Goal: Answer question/provide support

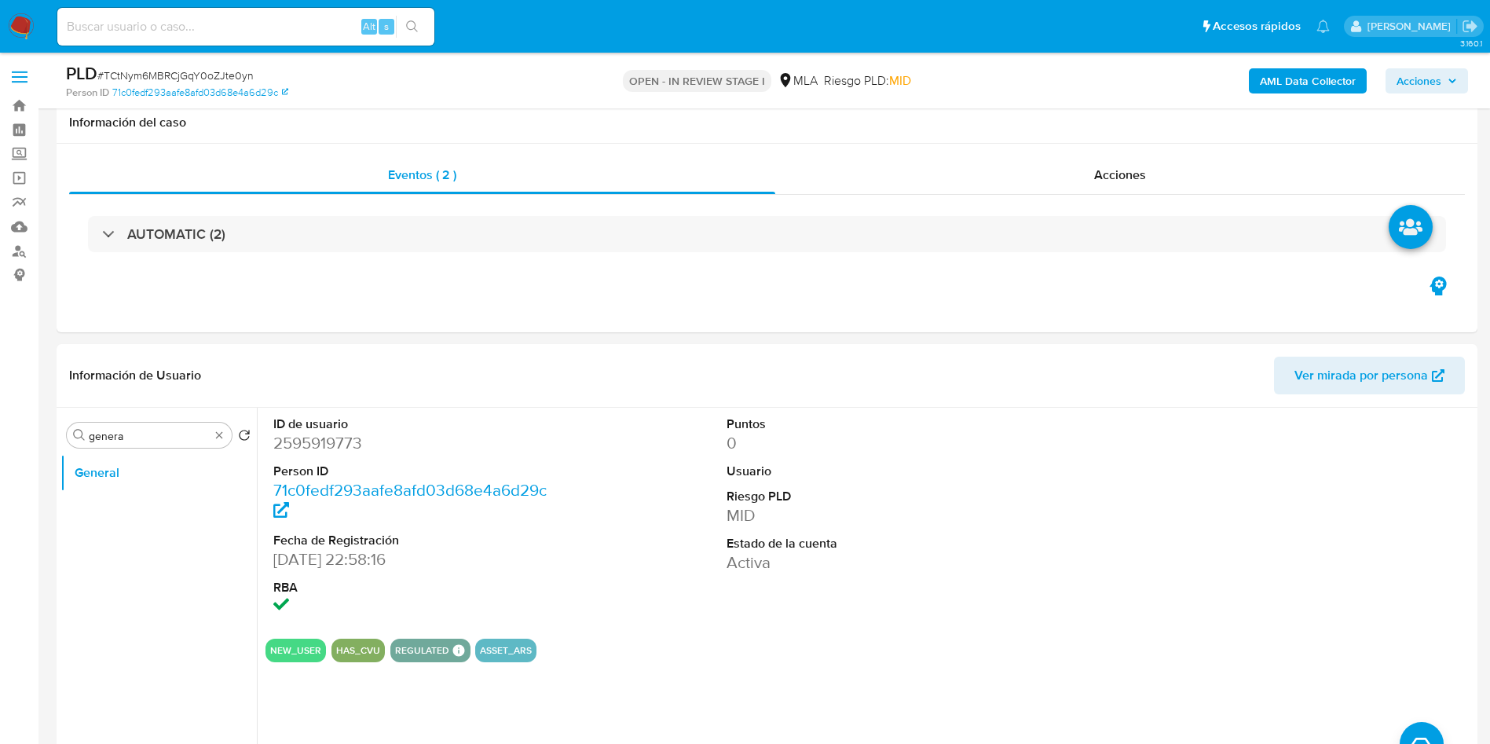
select select "10"
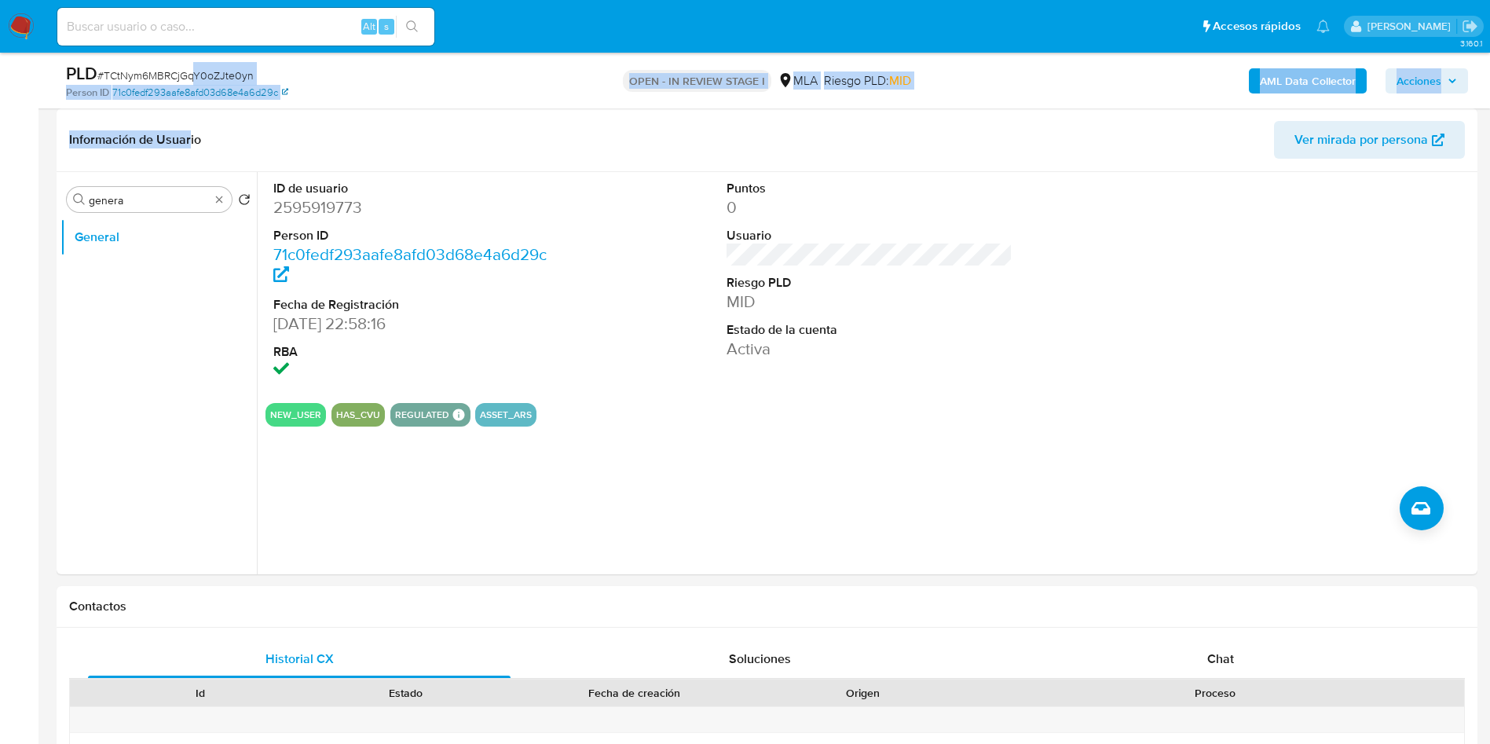
drag, startPoint x: 192, startPoint y: 70, endPoint x: 188, endPoint y: 93, distance: 23.9
click at [188, 108] on div "PLD # TCtNym6MBRCjGqY0oZJte0yn Person ID 71c0fedf293aafe8afd03d68e4a6d29c OPEN …" at bounding box center [767, 81] width 1421 height 56
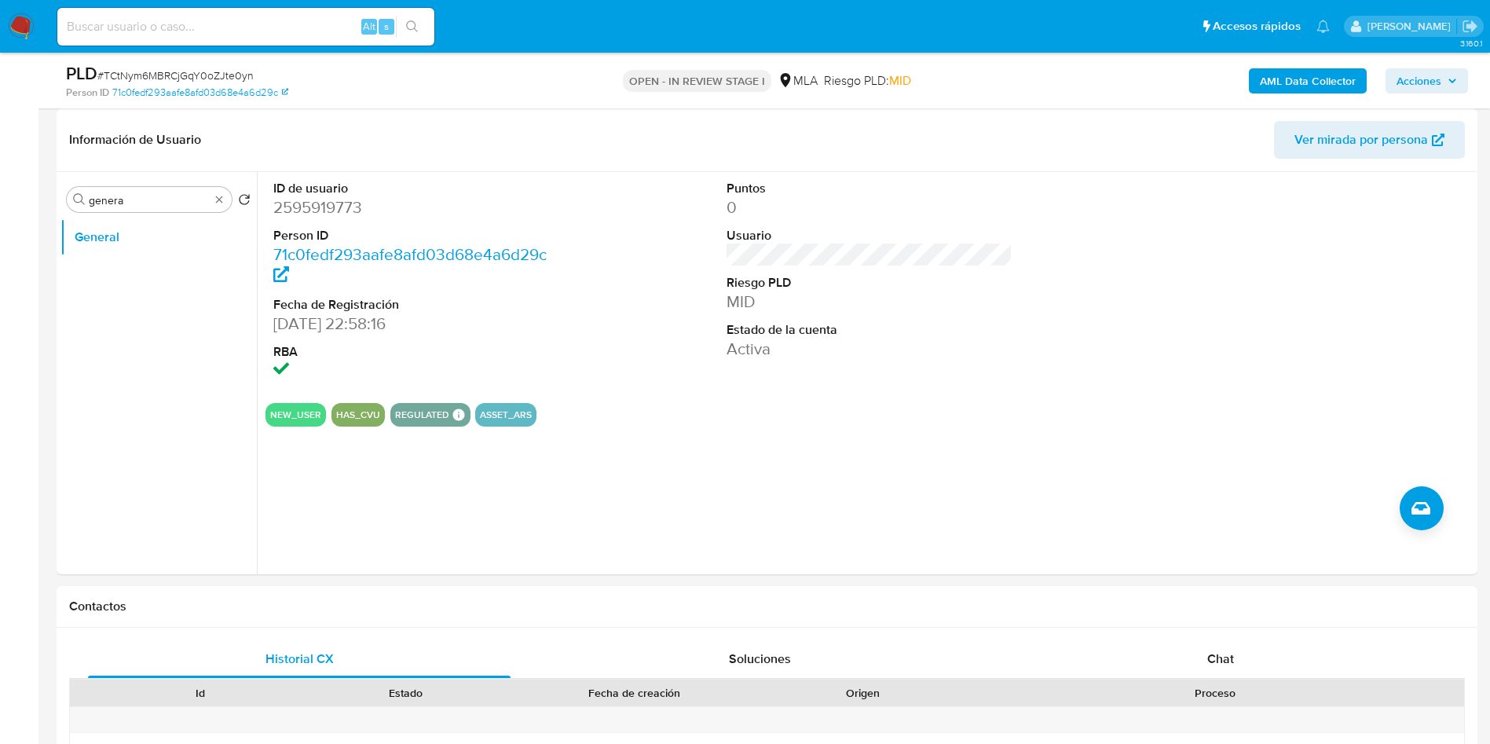
click at [188, 71] on span "# TCtNym6MBRCjGqY0oZJte0yn" at bounding box center [175, 76] width 156 height 16
click at [163, 68] on div "PLD # TCtNym6MBRCjGqY0oZJte0yn" at bounding box center [297, 74] width 462 height 24
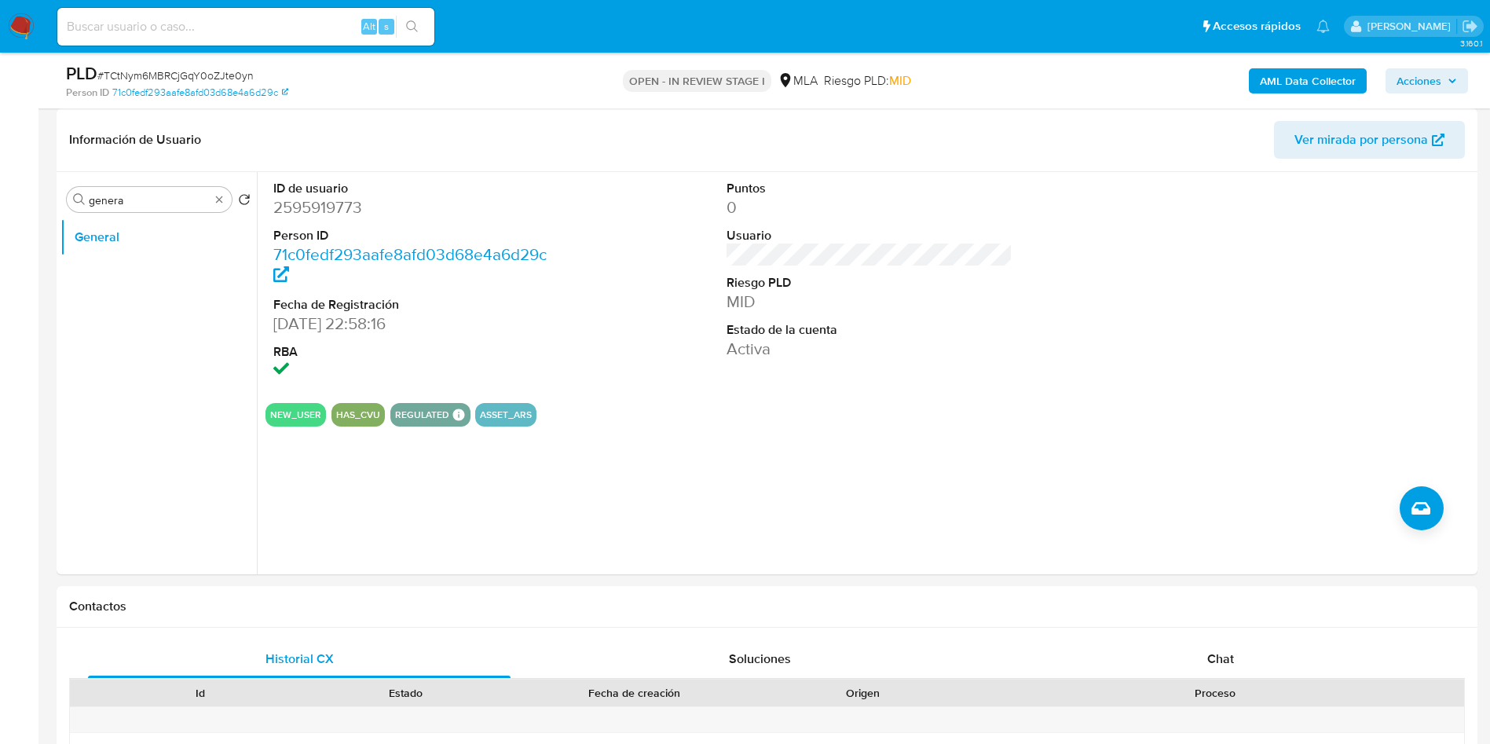
click at [163, 74] on span "# TCtNym6MBRCjGqY0oZJte0yn" at bounding box center [175, 76] width 156 height 16
copy span "TCtNym6MBRCjGqY0oZJte0yn"
click at [609, 344] on div "ID de usuario 2595919773 Person ID 71c0fedf293aafe8afd03d68e4a6d29c Fecha de Re…" at bounding box center [869, 281] width 1208 height 218
click at [292, 203] on dd "2595919773" at bounding box center [416, 207] width 287 height 22
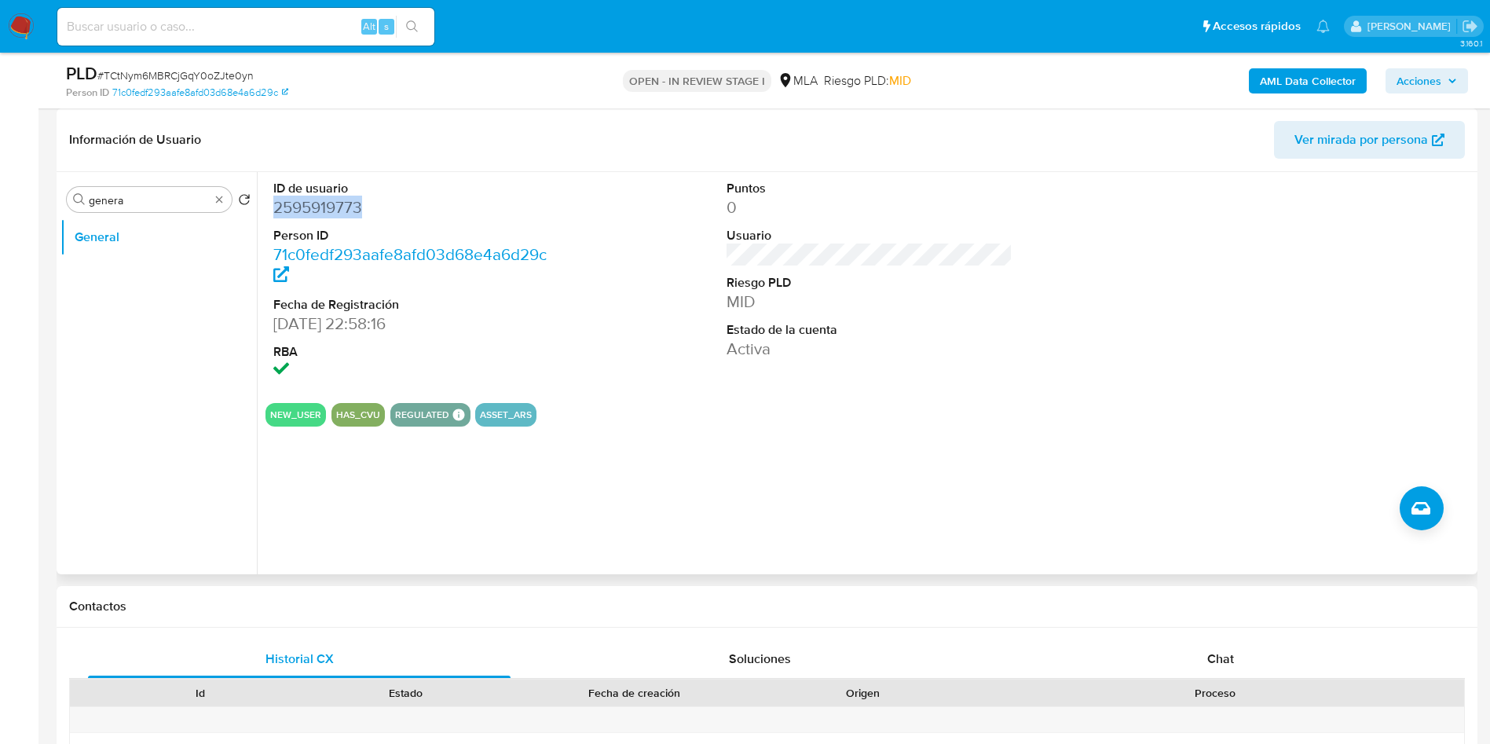
click at [292, 203] on dd "2595919773" at bounding box center [416, 207] width 287 height 22
copy dd "2595919773"
click at [179, 197] on input "genera" at bounding box center [149, 200] width 121 height 14
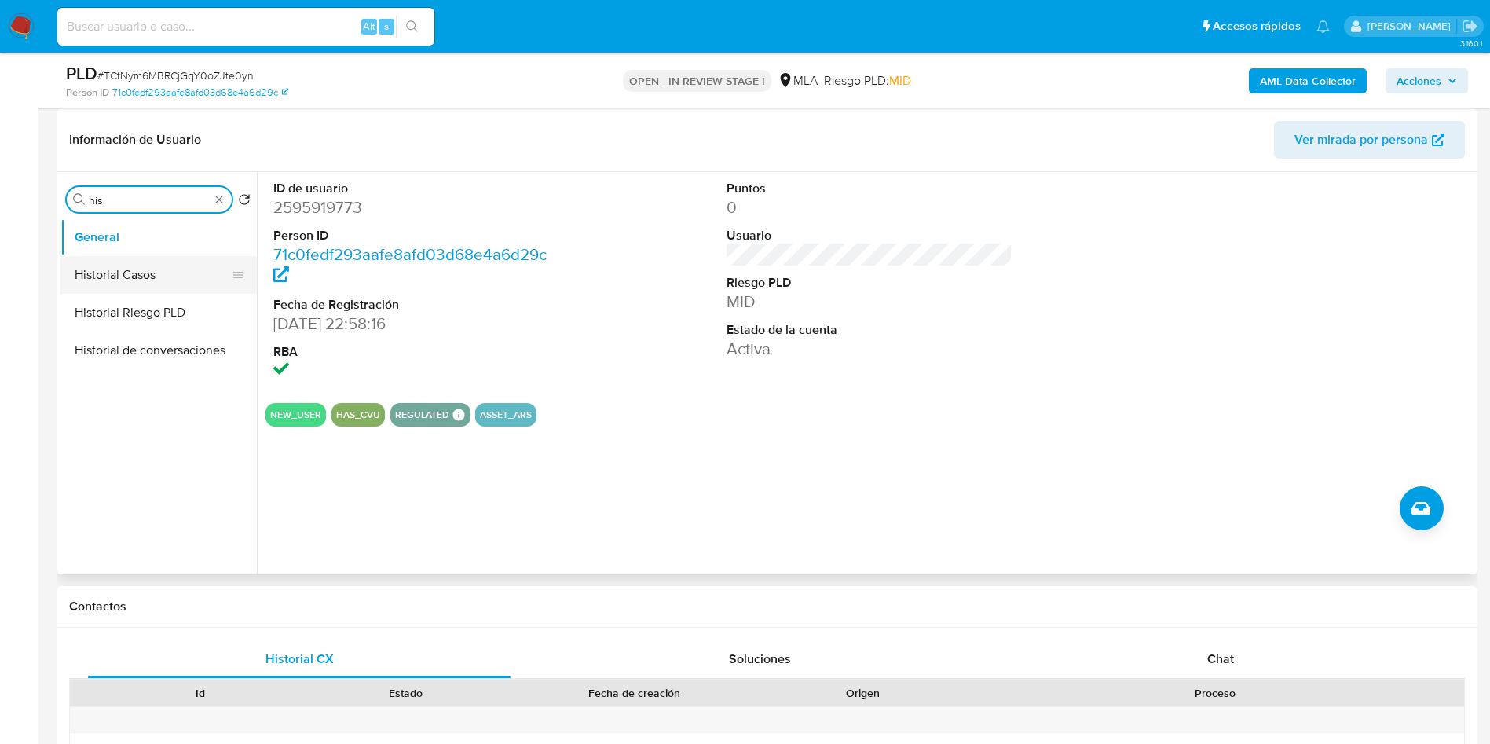
type input "his"
drag, startPoint x: 158, startPoint y: 274, endPoint x: 166, endPoint y: 267, distance: 10.6
click at [158, 274] on button "Historial Casos" at bounding box center [158, 275] width 196 height 38
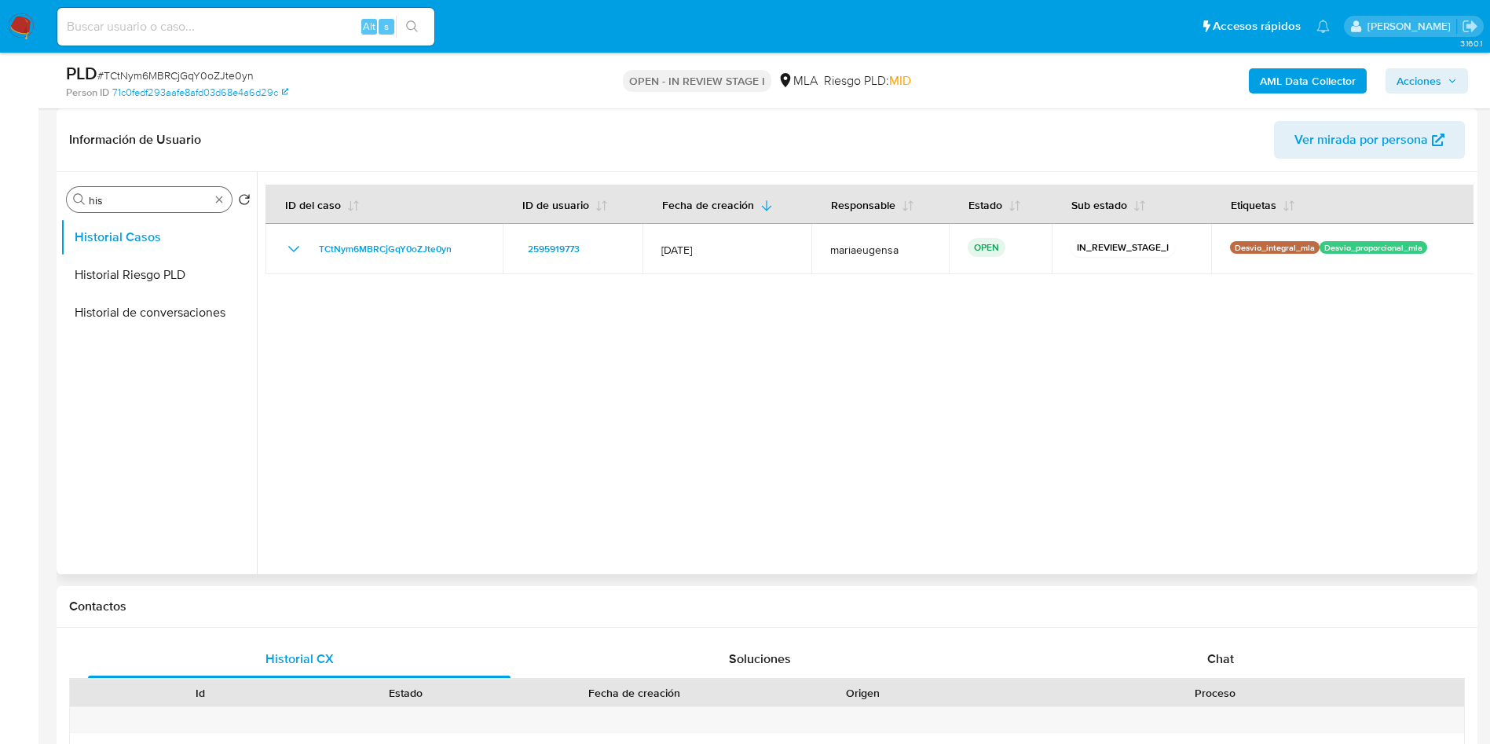
click at [126, 199] on input "his" at bounding box center [149, 200] width 121 height 14
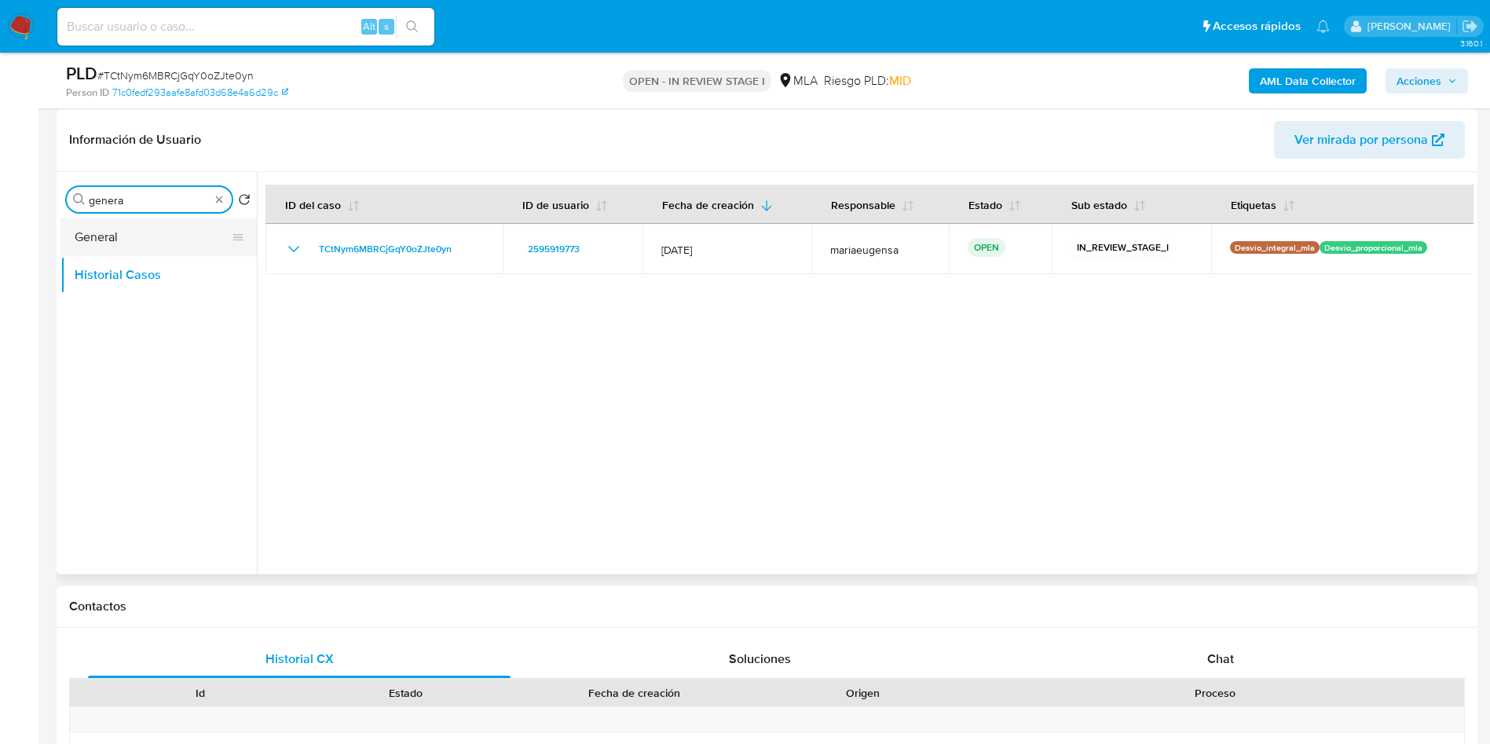
click at [125, 236] on button "General" at bounding box center [152, 237] width 184 height 38
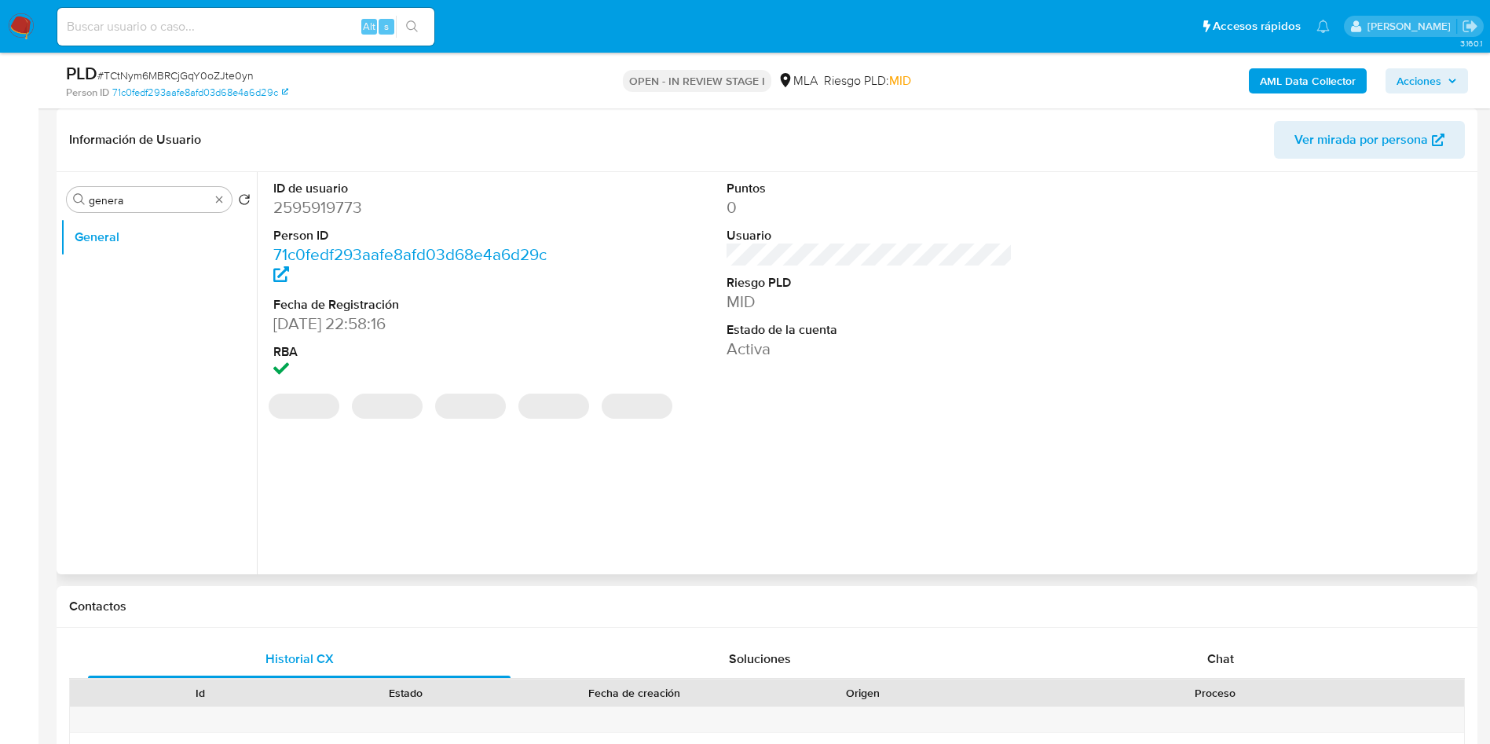
click at [302, 209] on dd "2595919773" at bounding box center [416, 207] width 287 height 22
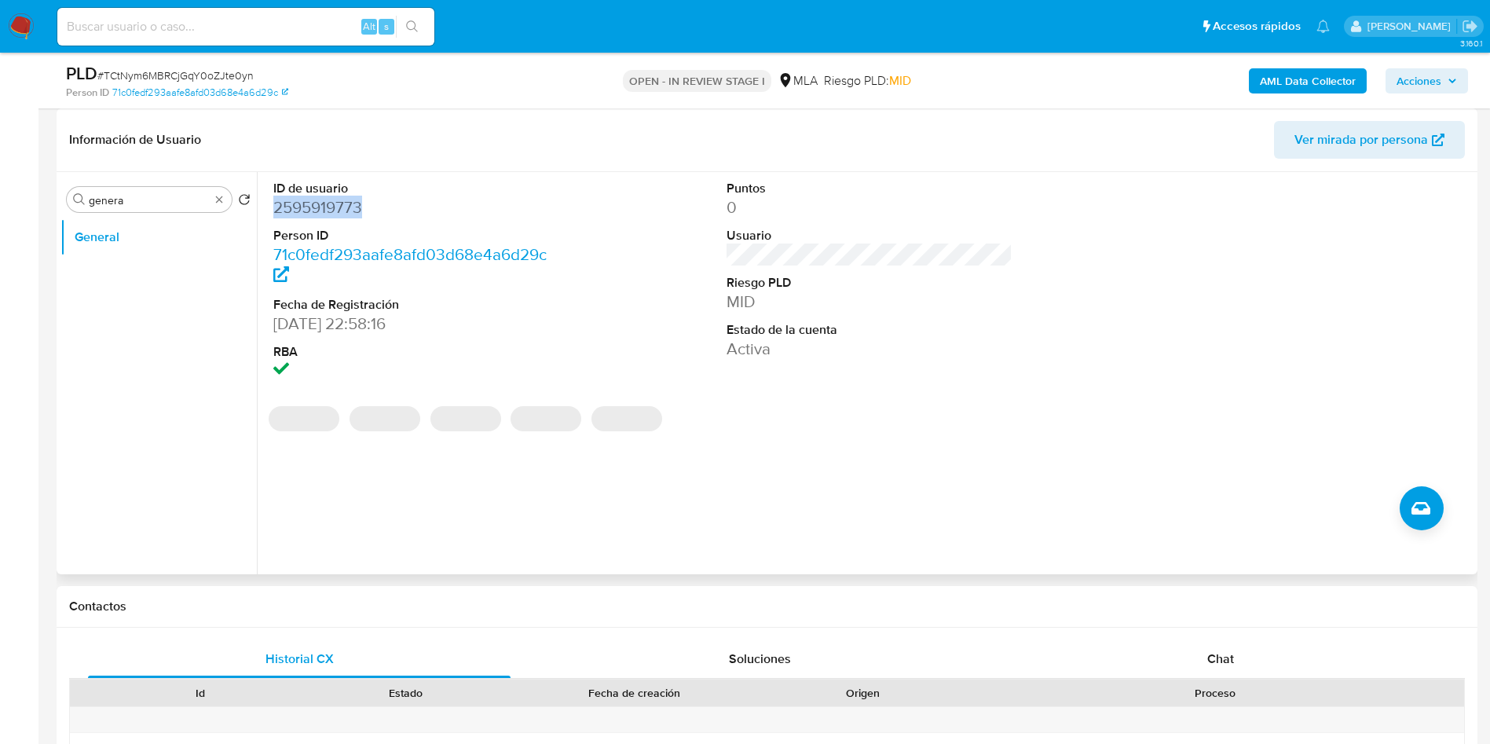
click at [302, 209] on dd "2595919773" at bounding box center [416, 207] width 287 height 22
copy dd "2595919773"
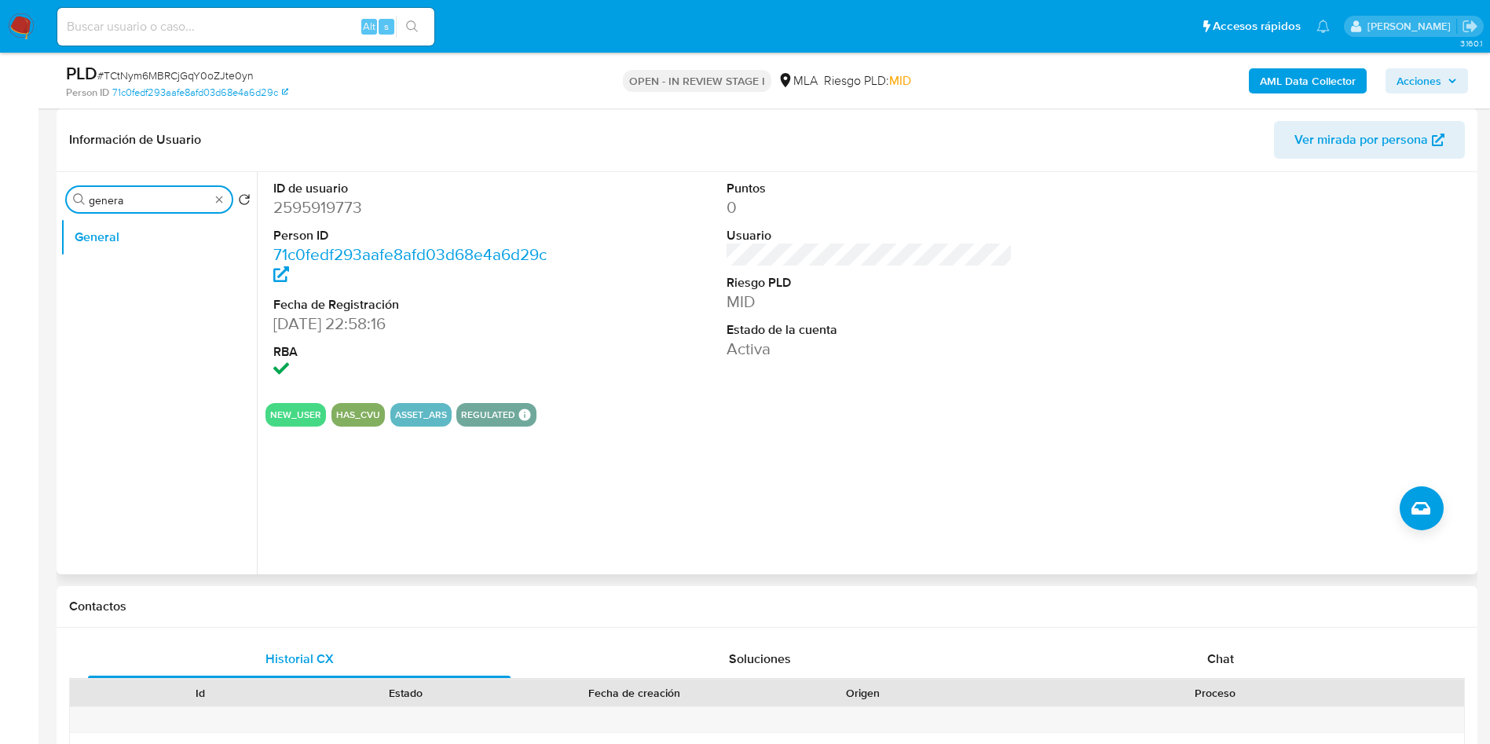
click at [159, 199] on input "genera" at bounding box center [149, 200] width 121 height 14
type input "arc"
click at [158, 259] on button "Archivos adjuntos" at bounding box center [152, 275] width 184 height 38
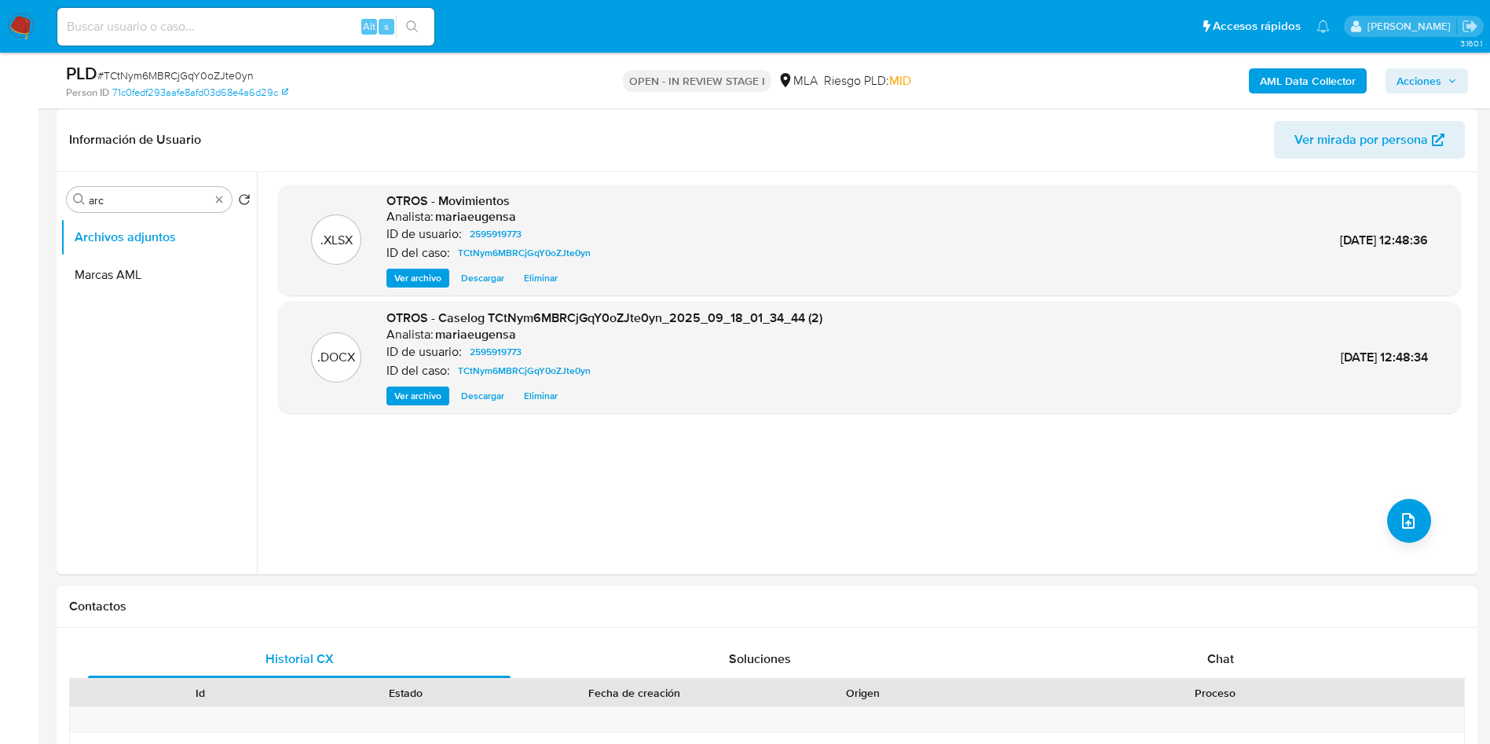
click at [1311, 79] on b "AML Data Collector" at bounding box center [1308, 80] width 96 height 25
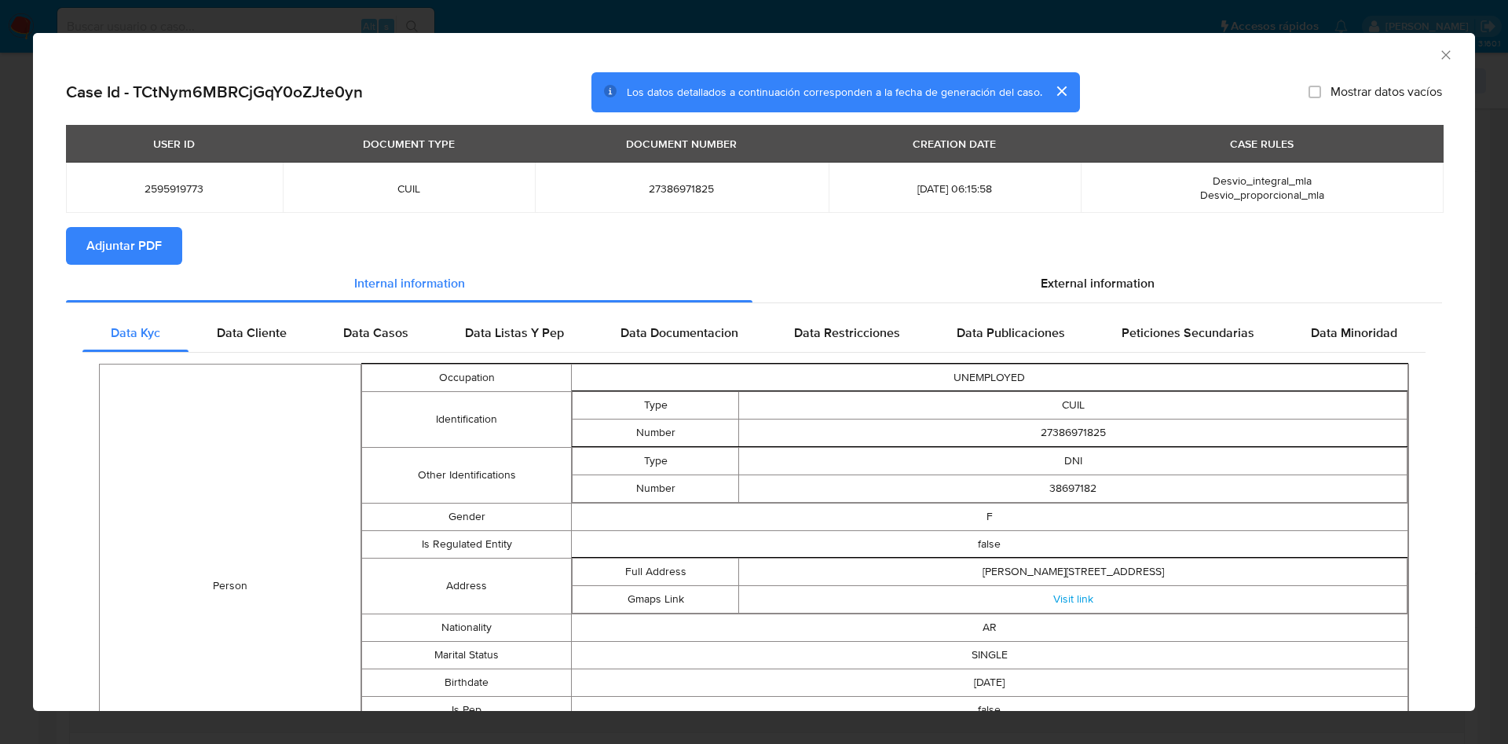
drag, startPoint x: 152, startPoint y: 240, endPoint x: 144, endPoint y: 241, distance: 8.0
click at [152, 239] on span "Adjuntar PDF" at bounding box center [123, 246] width 75 height 35
click at [1438, 57] on icon "Cerrar ventana" at bounding box center [1446, 55] width 16 height 16
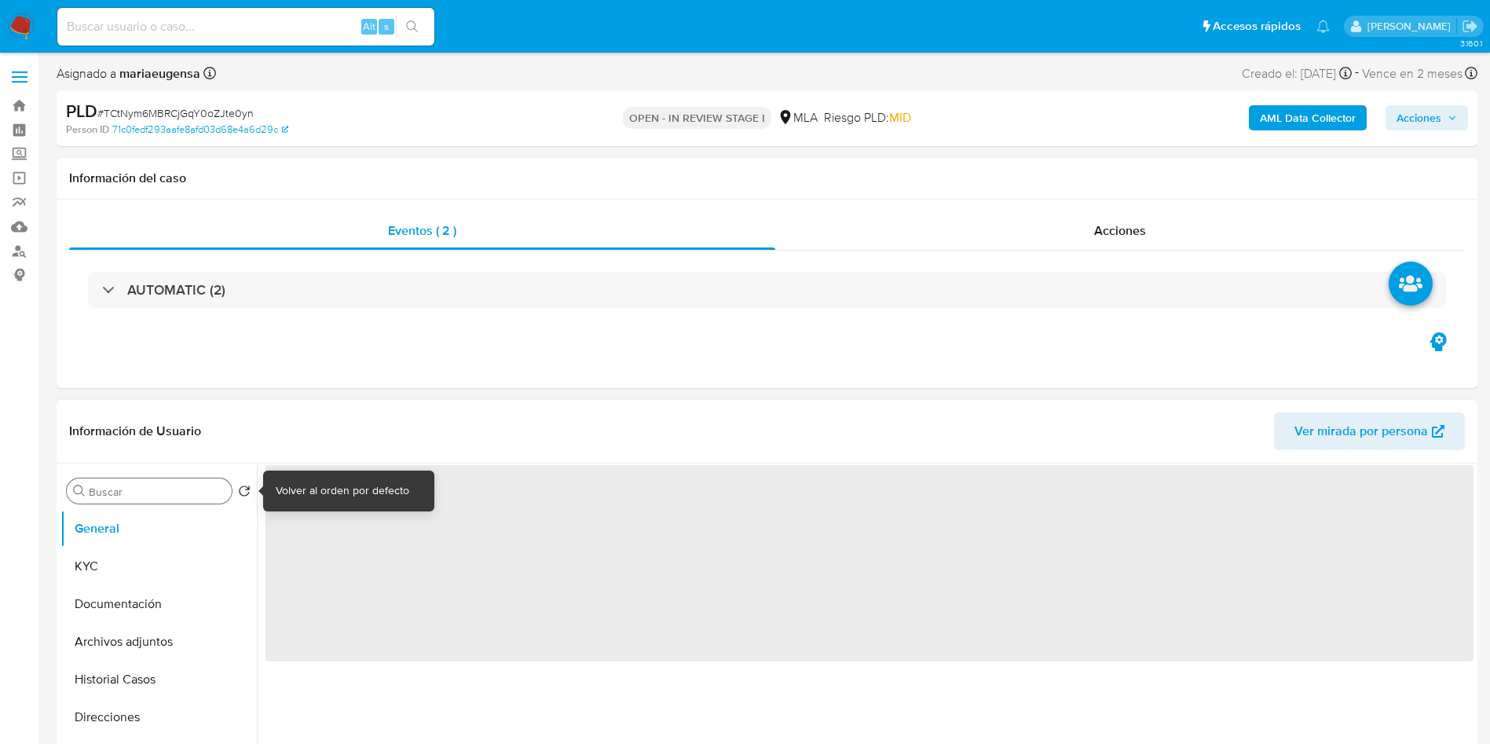
select select "10"
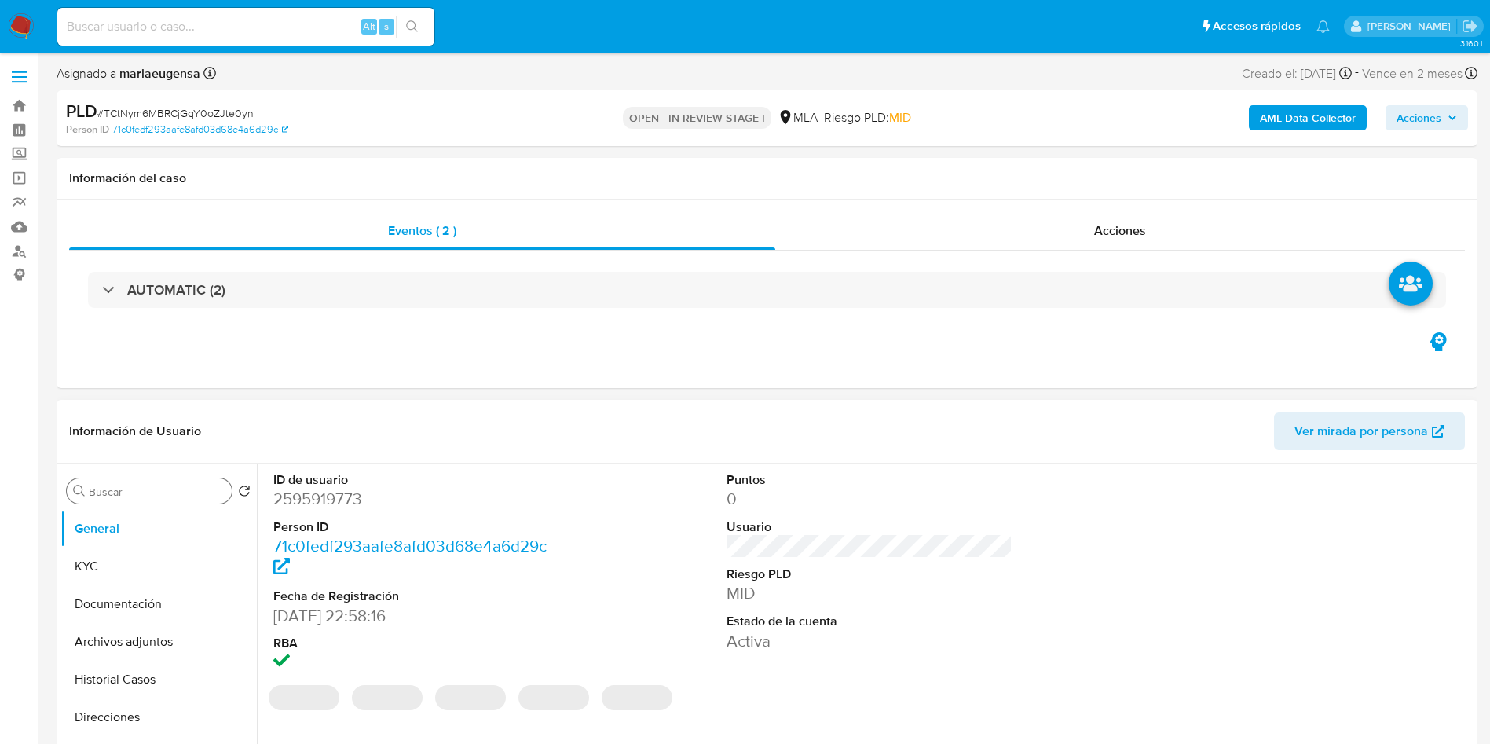
click at [196, 482] on div "Buscar" at bounding box center [149, 490] width 165 height 25
click at [192, 500] on div "Buscar" at bounding box center [149, 490] width 165 height 25
click at [192, 498] on input "Buscar" at bounding box center [157, 492] width 137 height 14
click at [196, 491] on input "Buscar" at bounding box center [157, 492] width 137 height 14
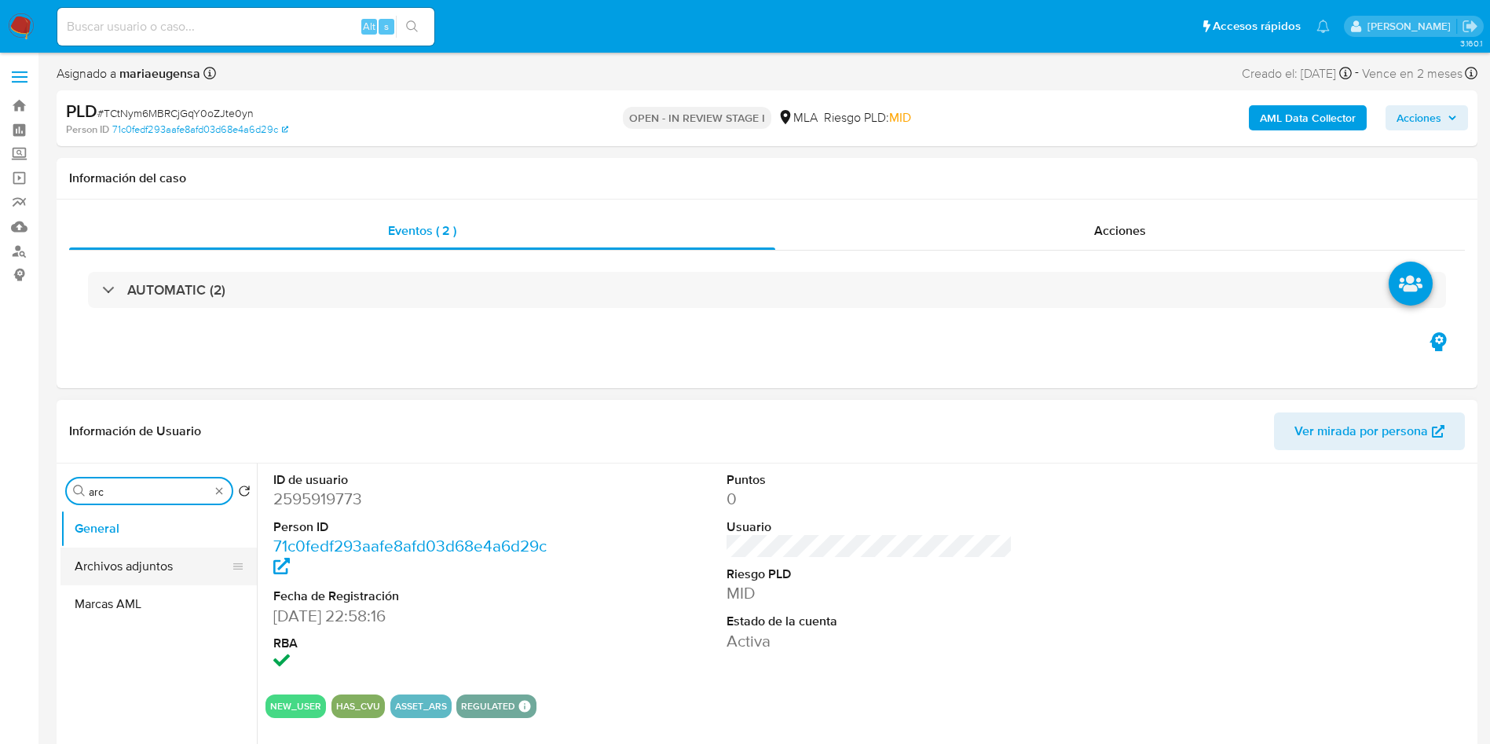
type input "arc"
click at [181, 573] on button "Archivos adjuntos" at bounding box center [152, 566] width 184 height 38
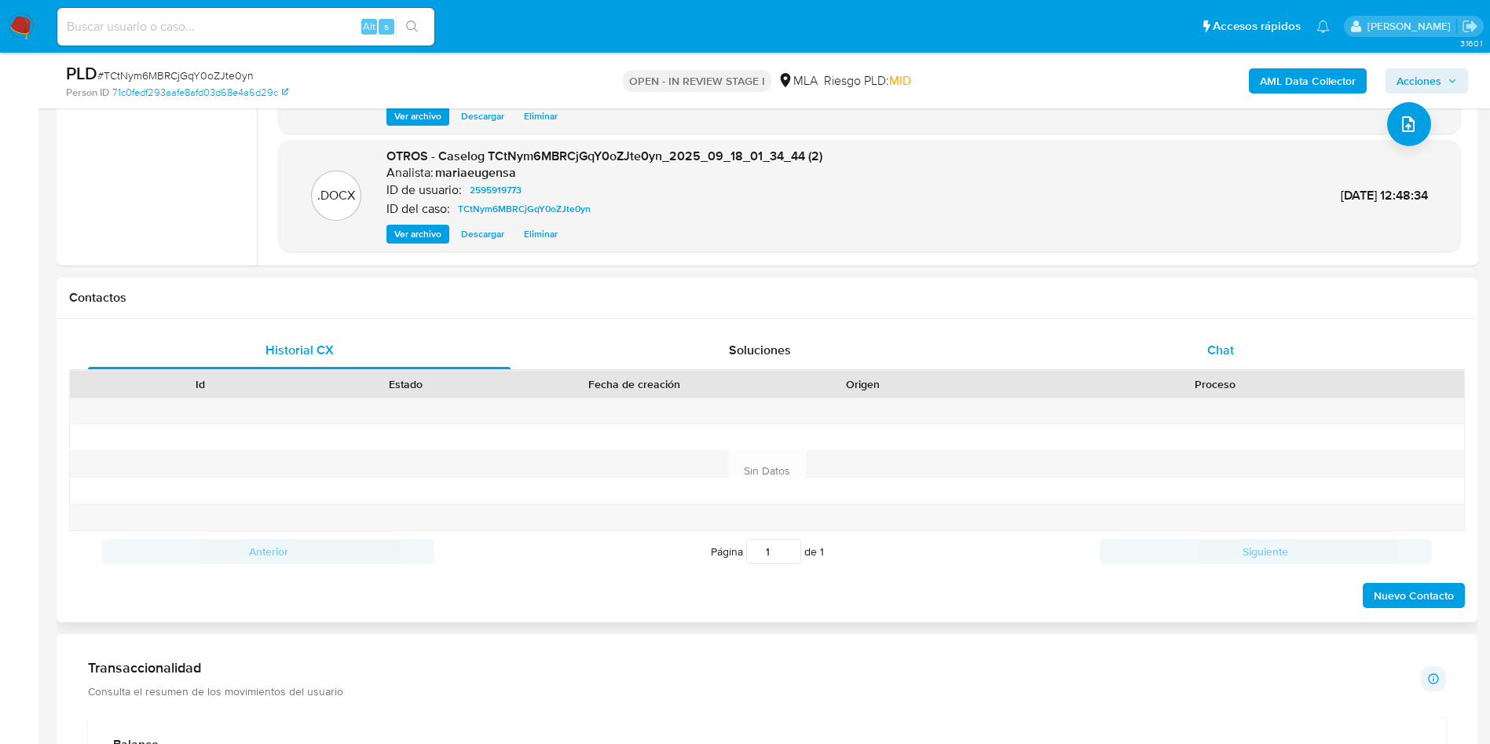
scroll to position [551, 0]
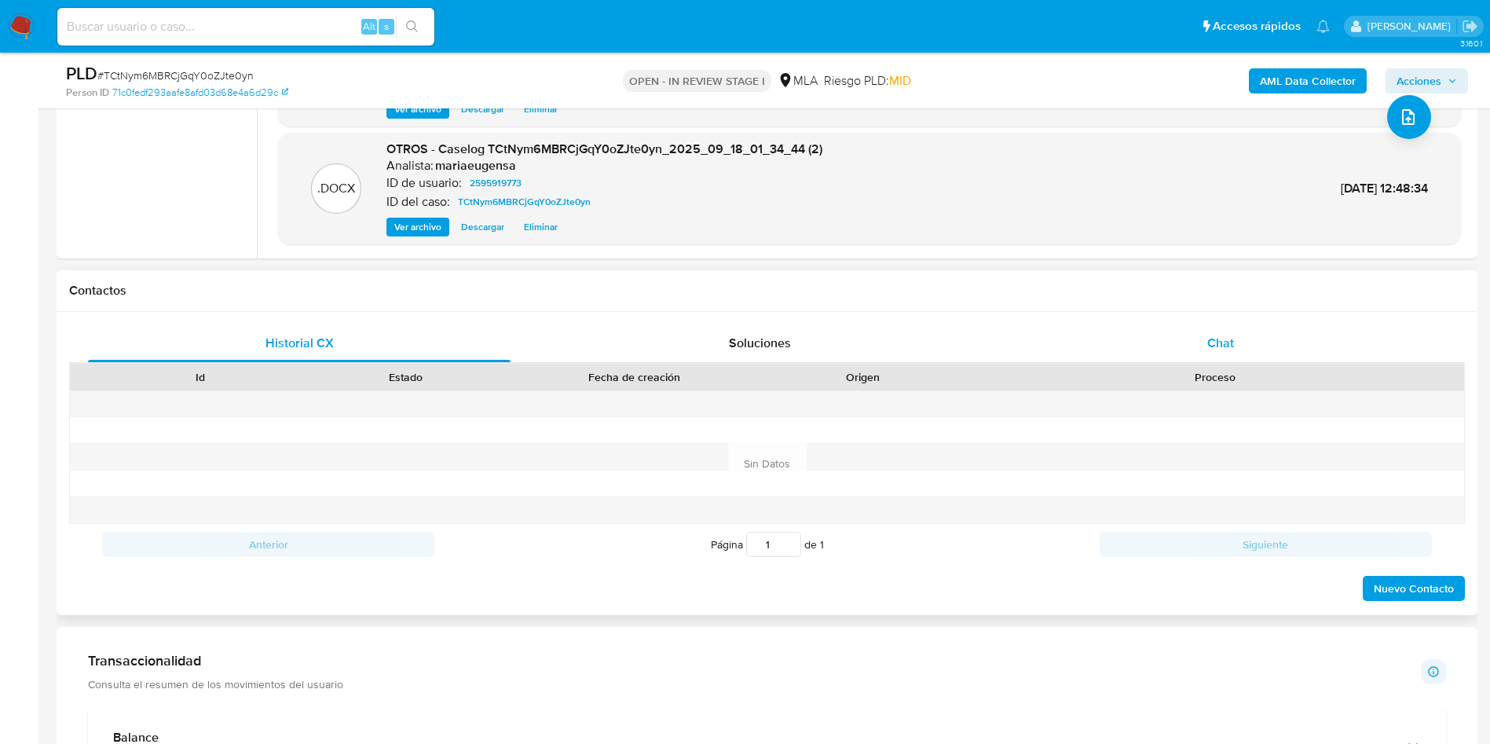
click at [1236, 339] on div "Chat" at bounding box center [1220, 343] width 423 height 38
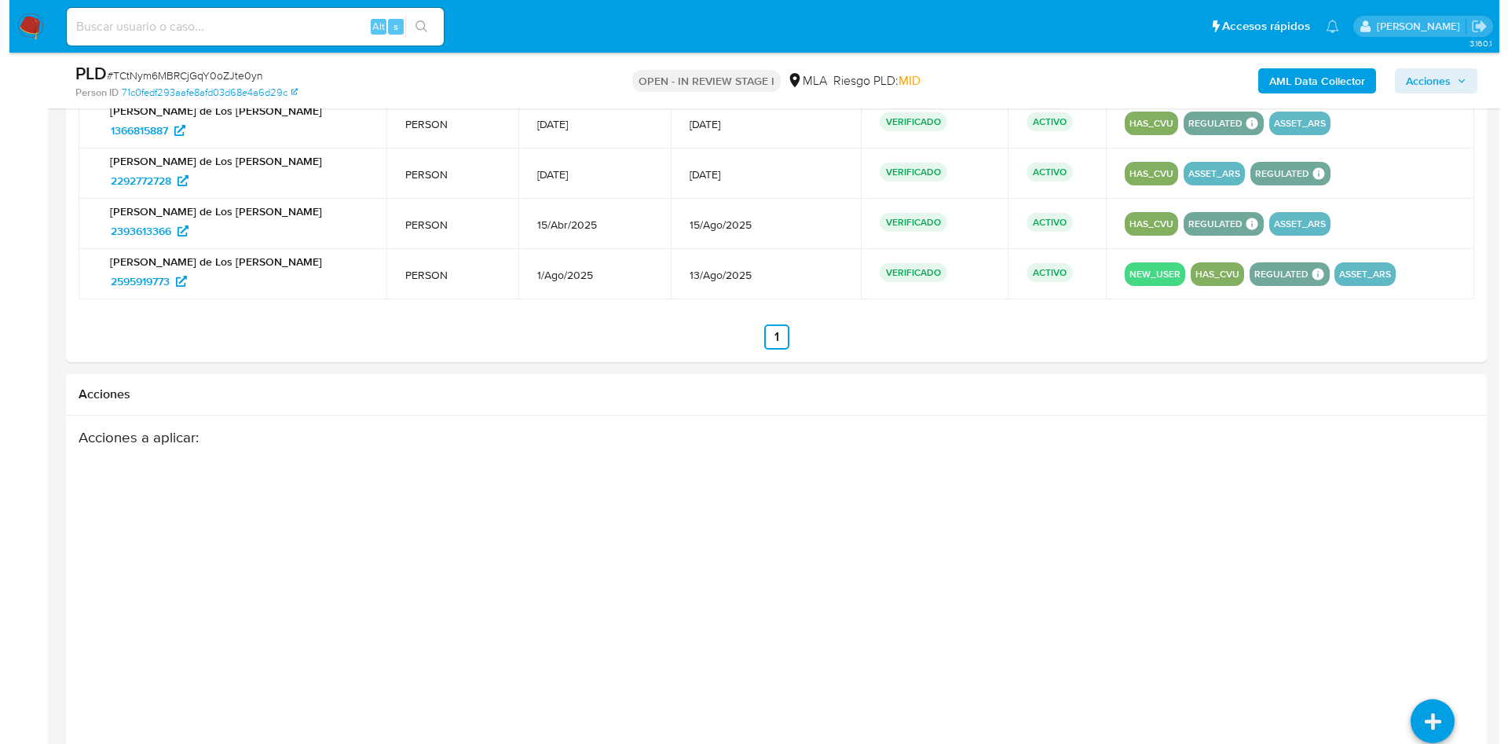
scroll to position [2604, 0]
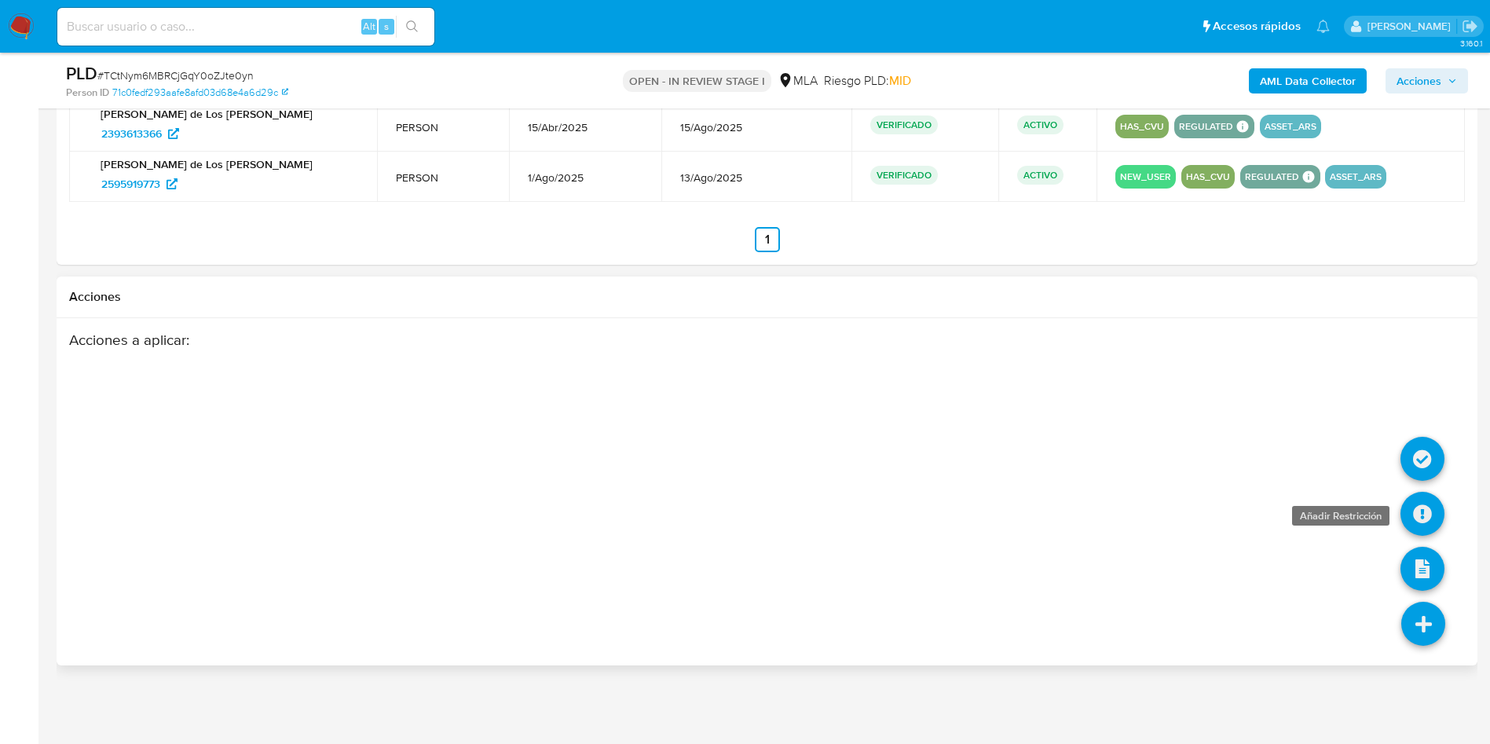
click at [1422, 512] on icon at bounding box center [1422, 514] width 44 height 44
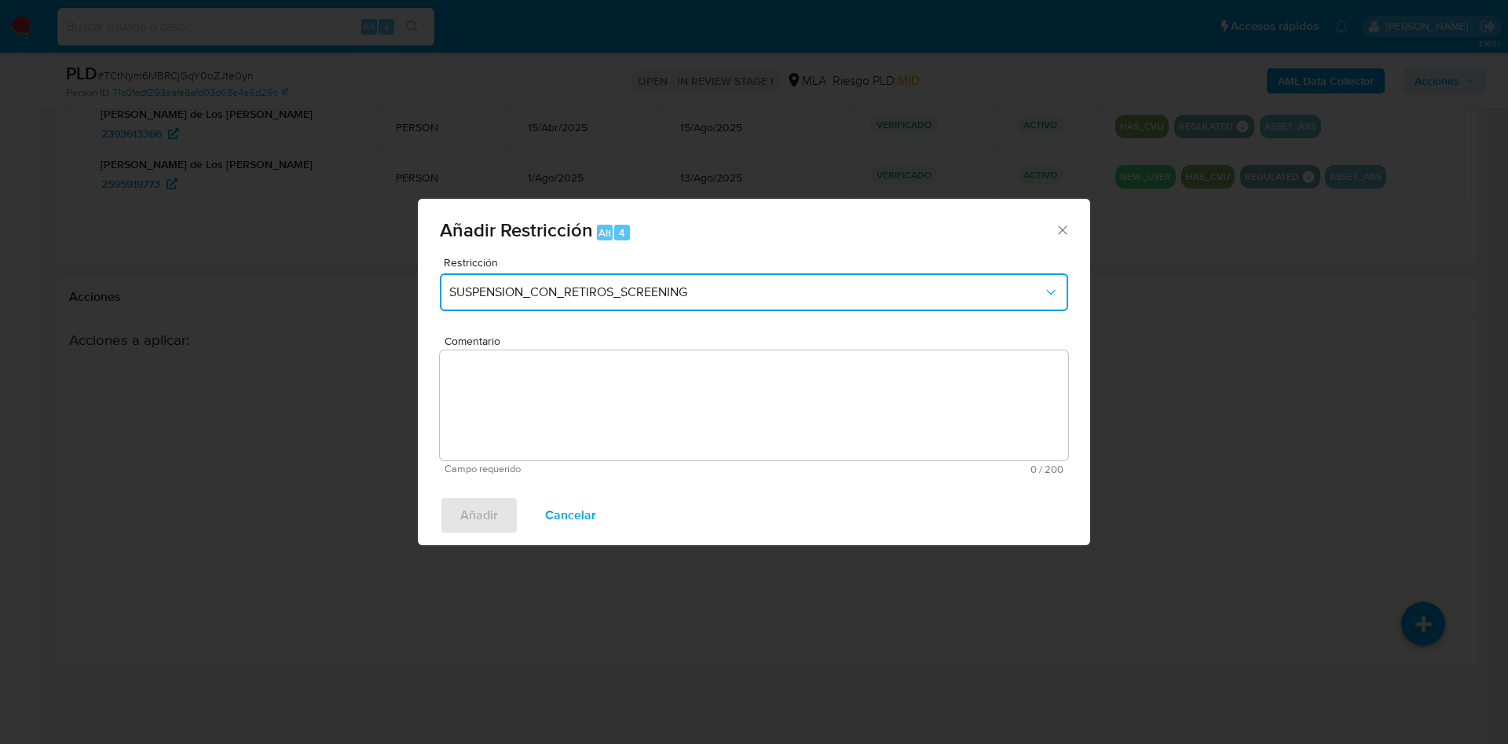
click at [522, 285] on span "SUSPENSION_CON_RETIROS_SCREENING" at bounding box center [746, 292] width 594 height 16
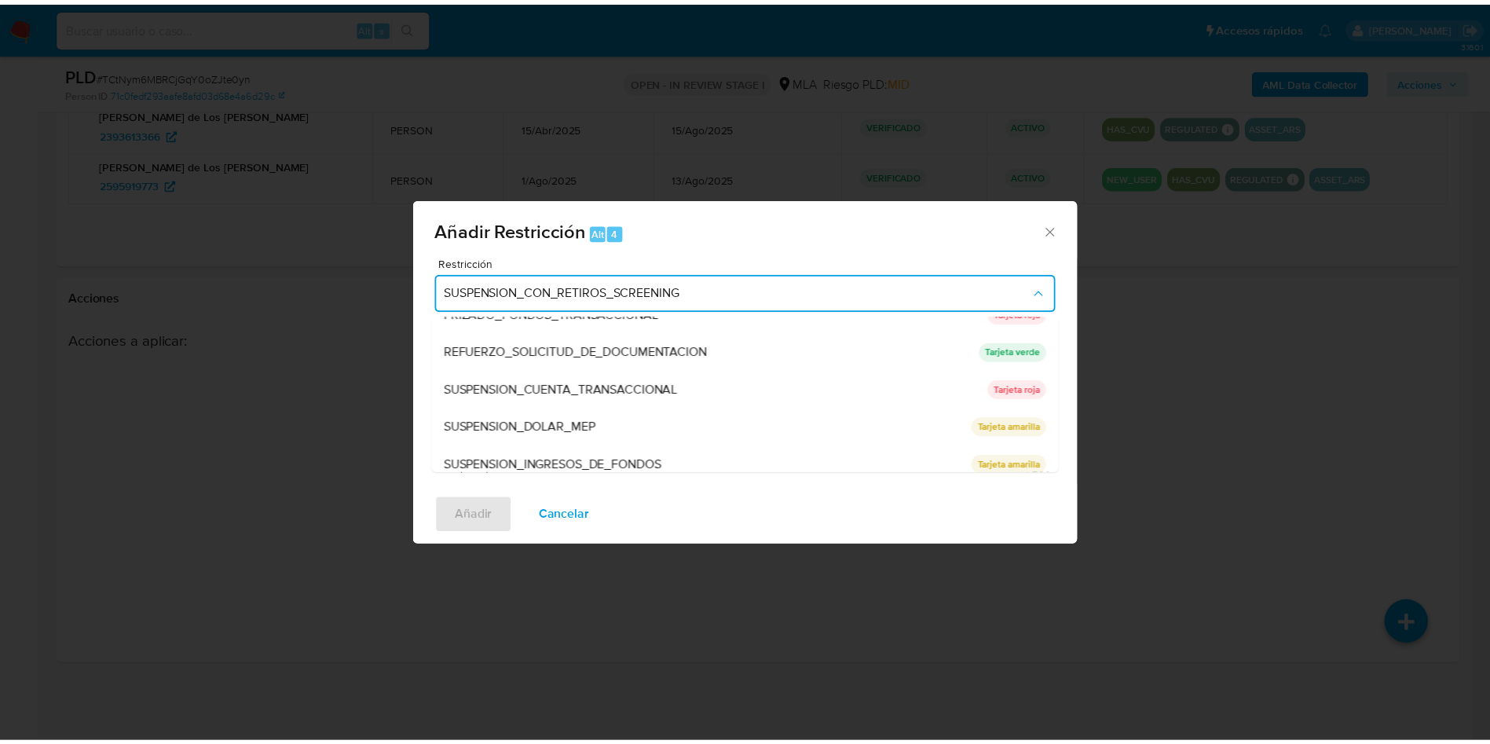
scroll to position [333, 0]
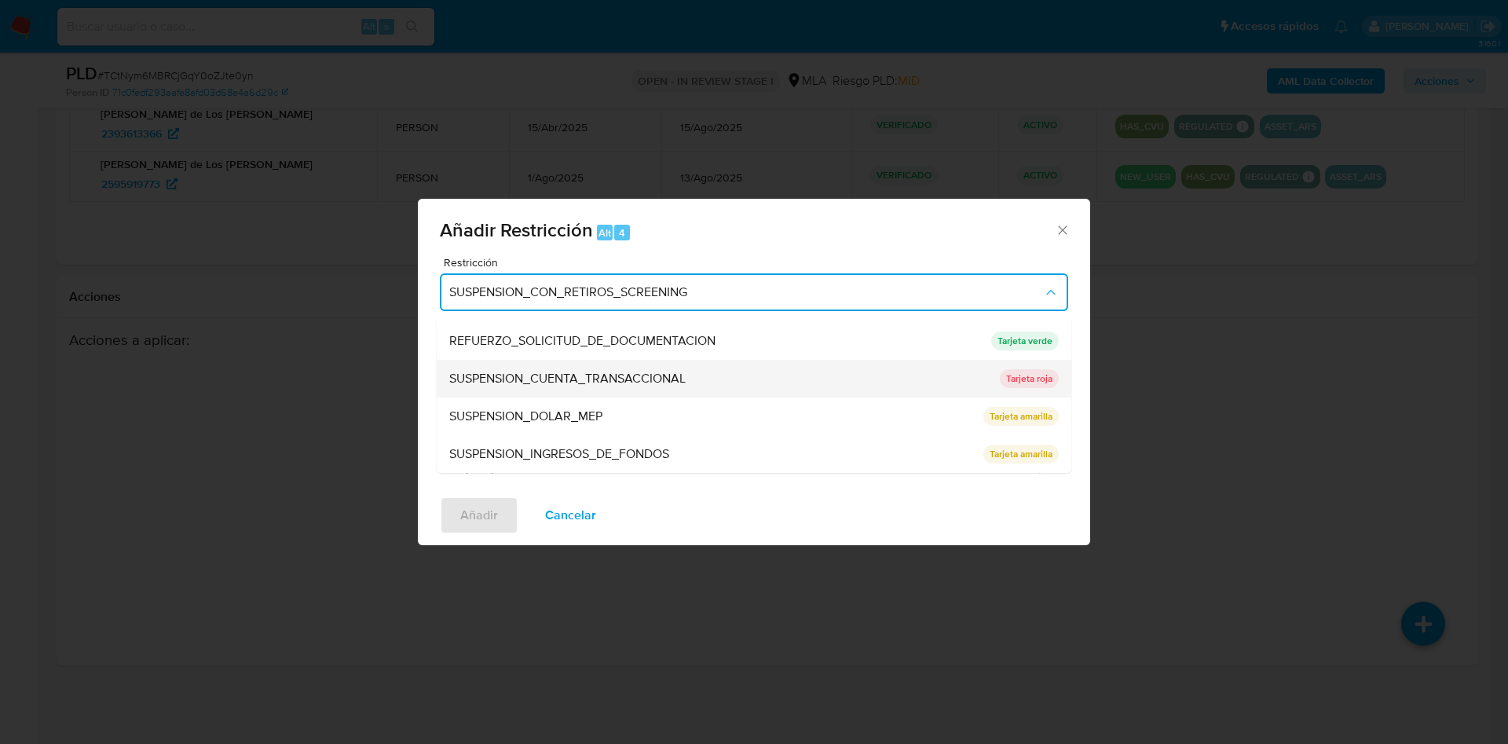
click at [525, 382] on span "SUSPENSION_CUENTA_TRANSACCIONAL" at bounding box center [567, 379] width 236 height 16
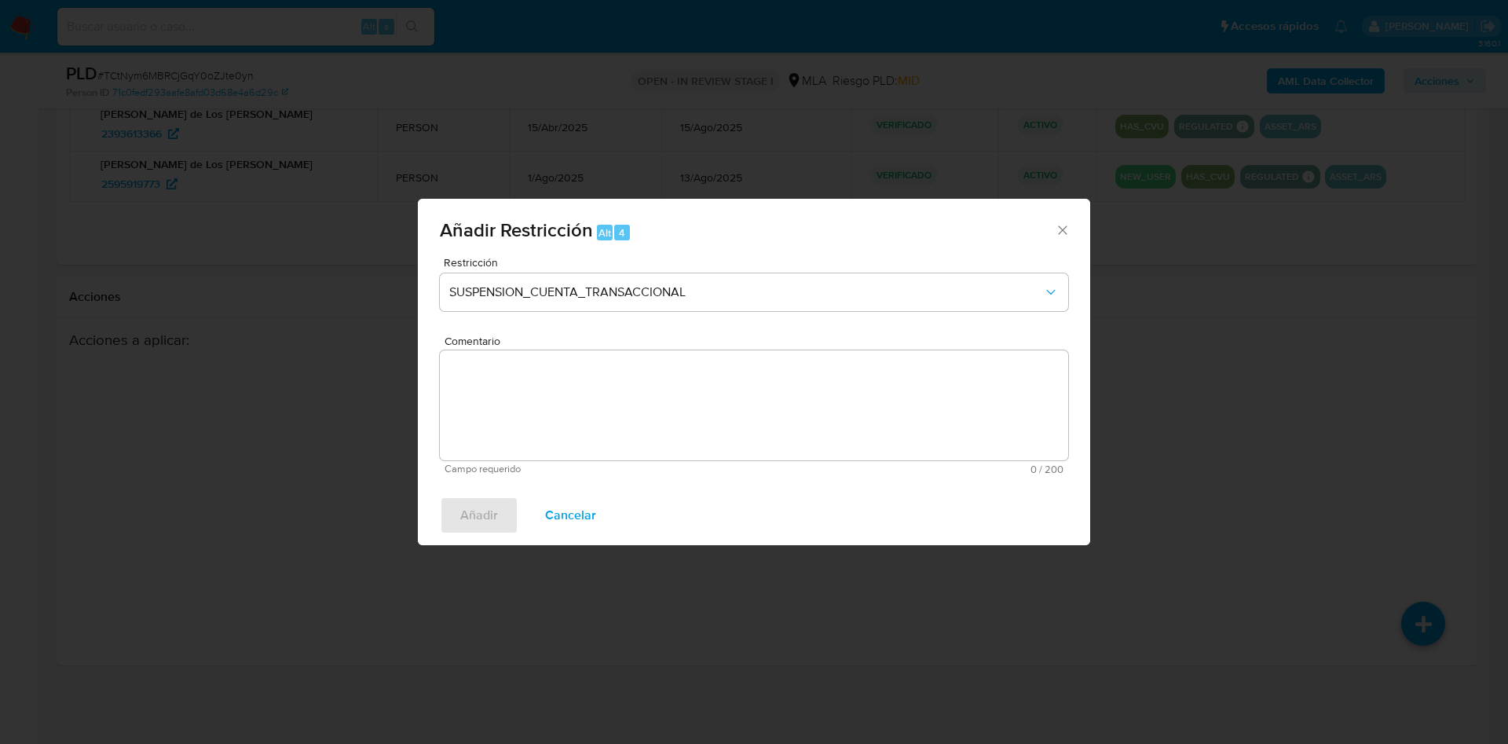
click at [529, 402] on textarea "Comentario" at bounding box center [754, 405] width 628 height 110
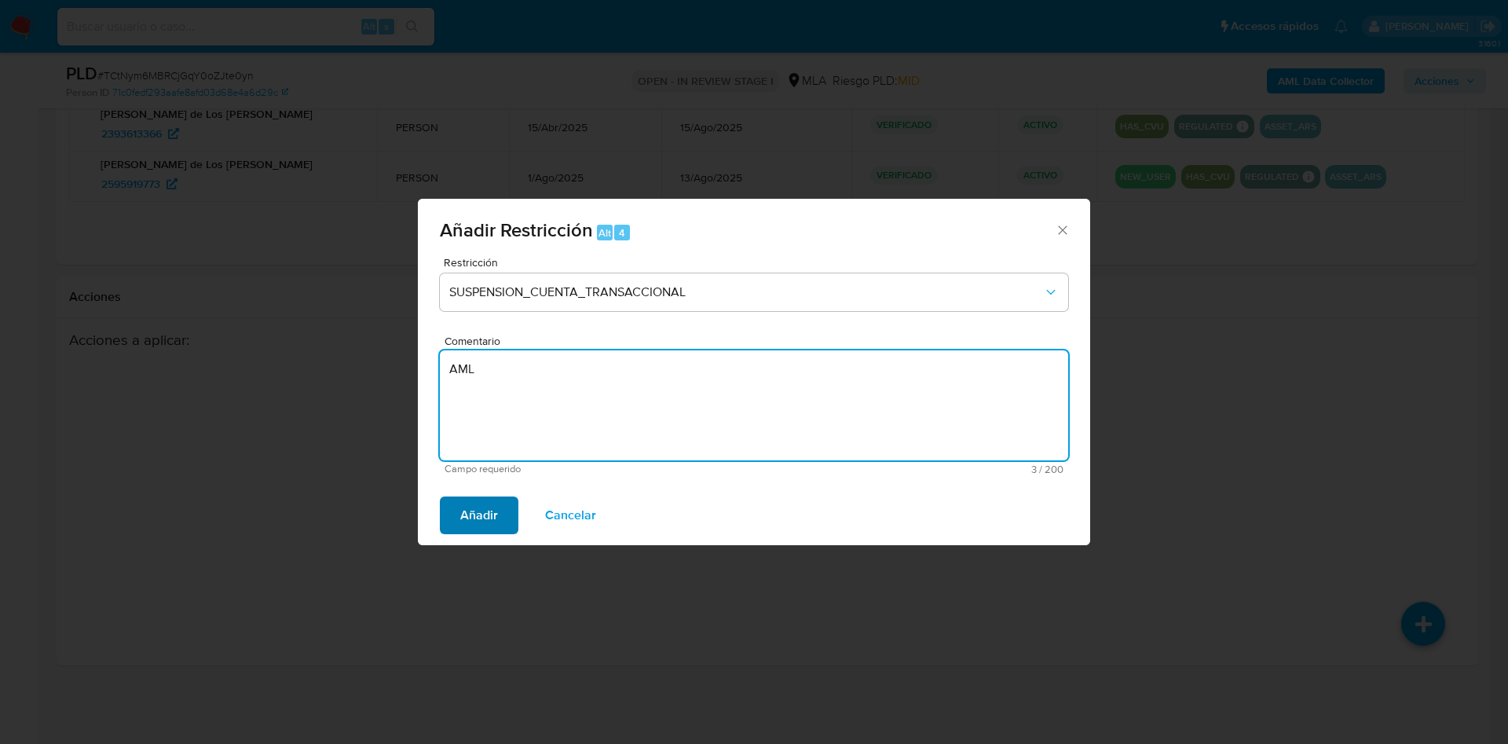
type textarea "AML"
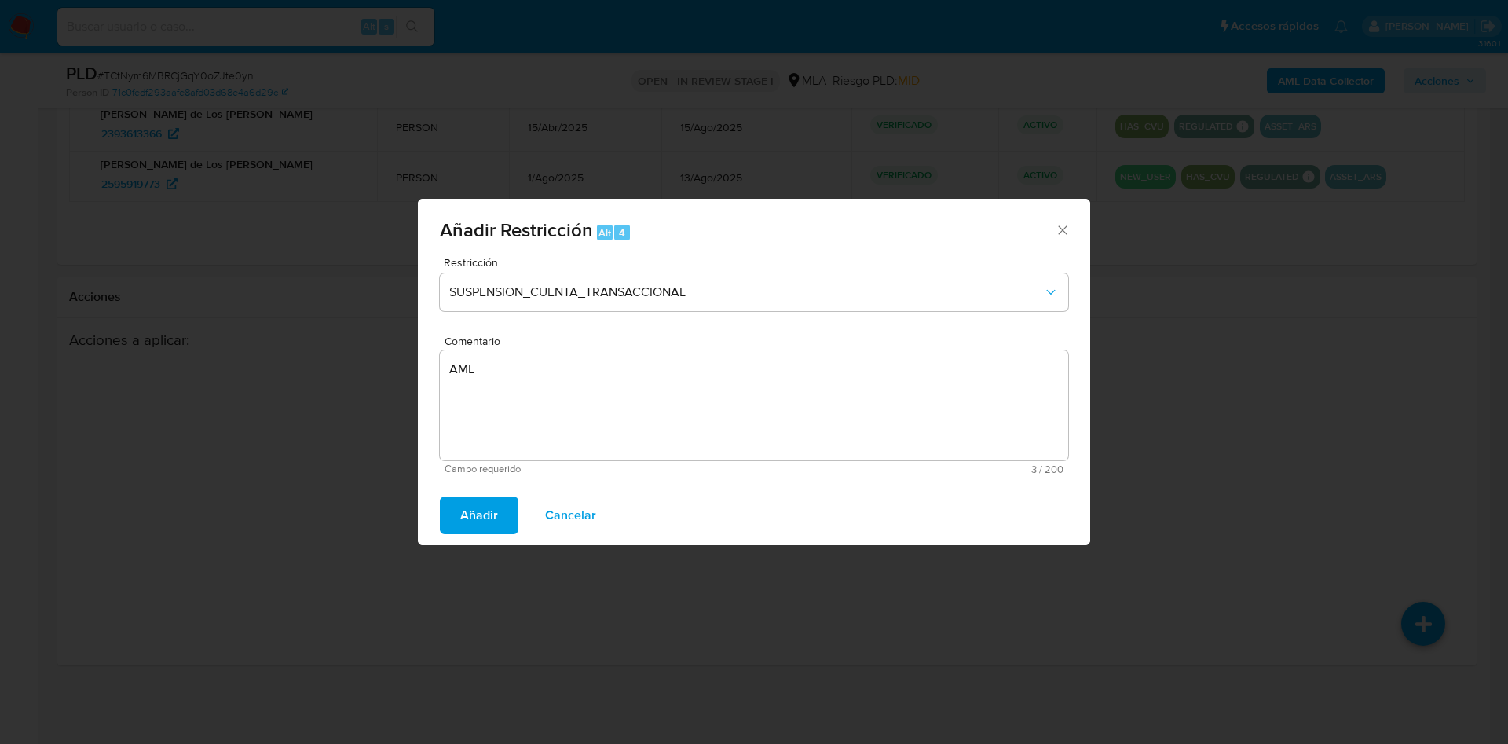
click at [474, 520] on span "Añadir" at bounding box center [479, 515] width 38 height 35
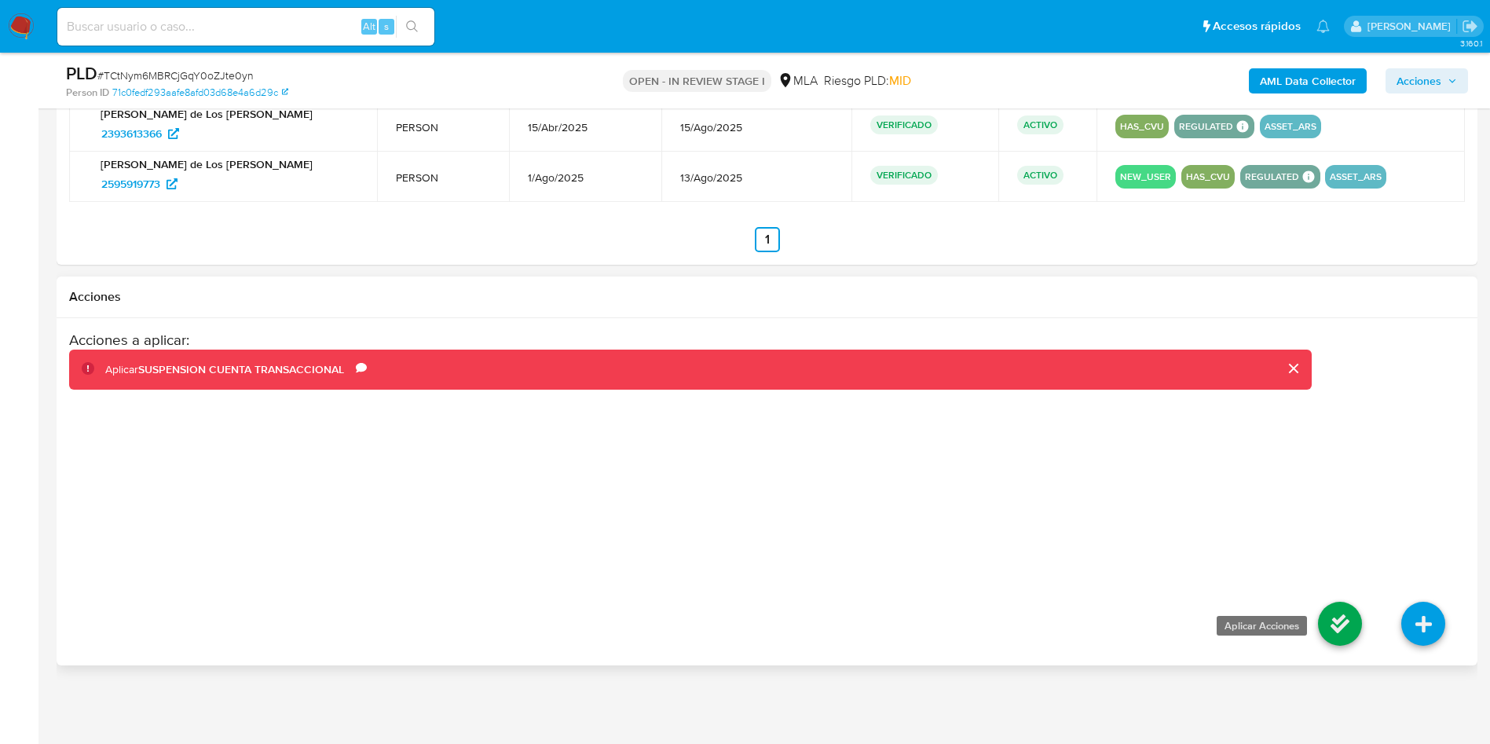
click at [1335, 636] on icon at bounding box center [1340, 624] width 44 height 44
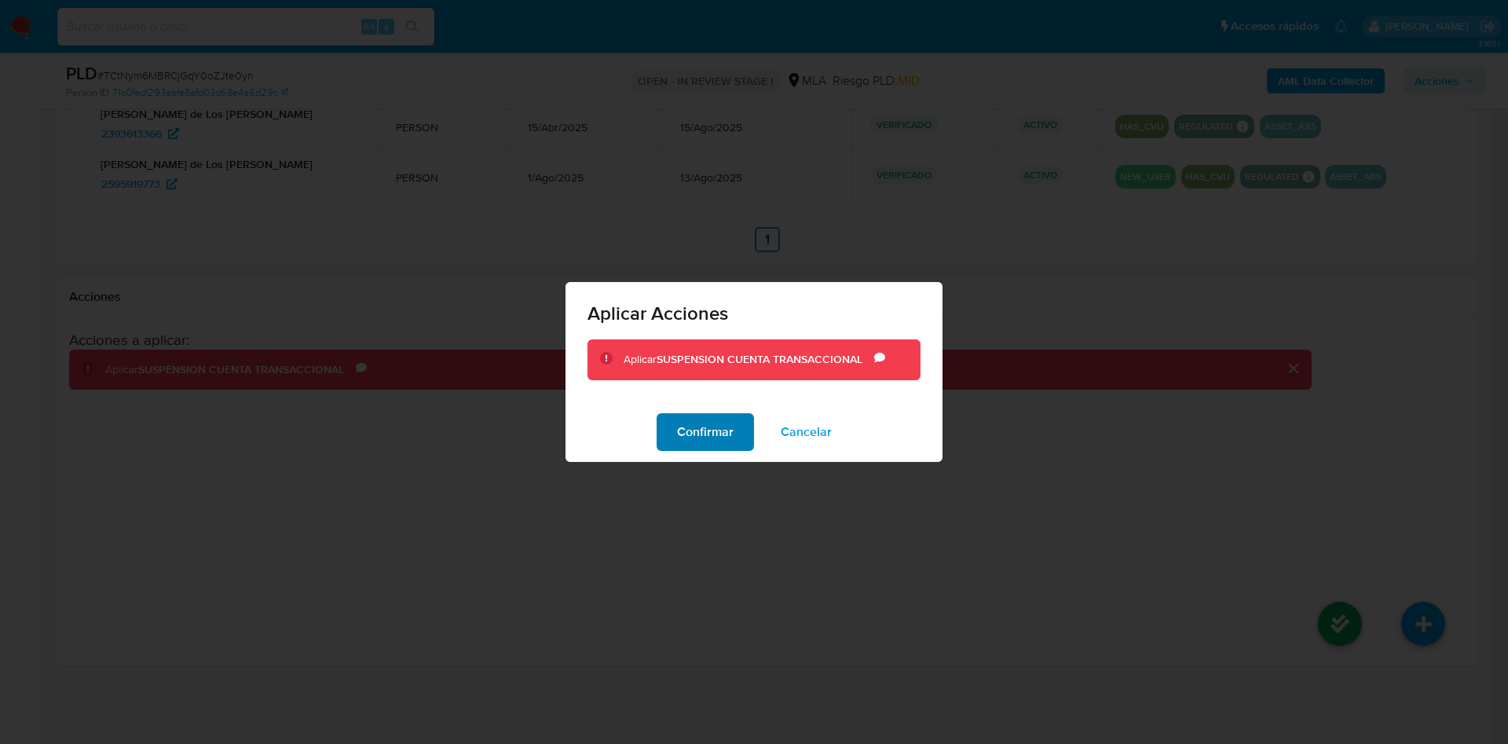
click at [701, 438] on span "Confirmar" at bounding box center [705, 432] width 57 height 35
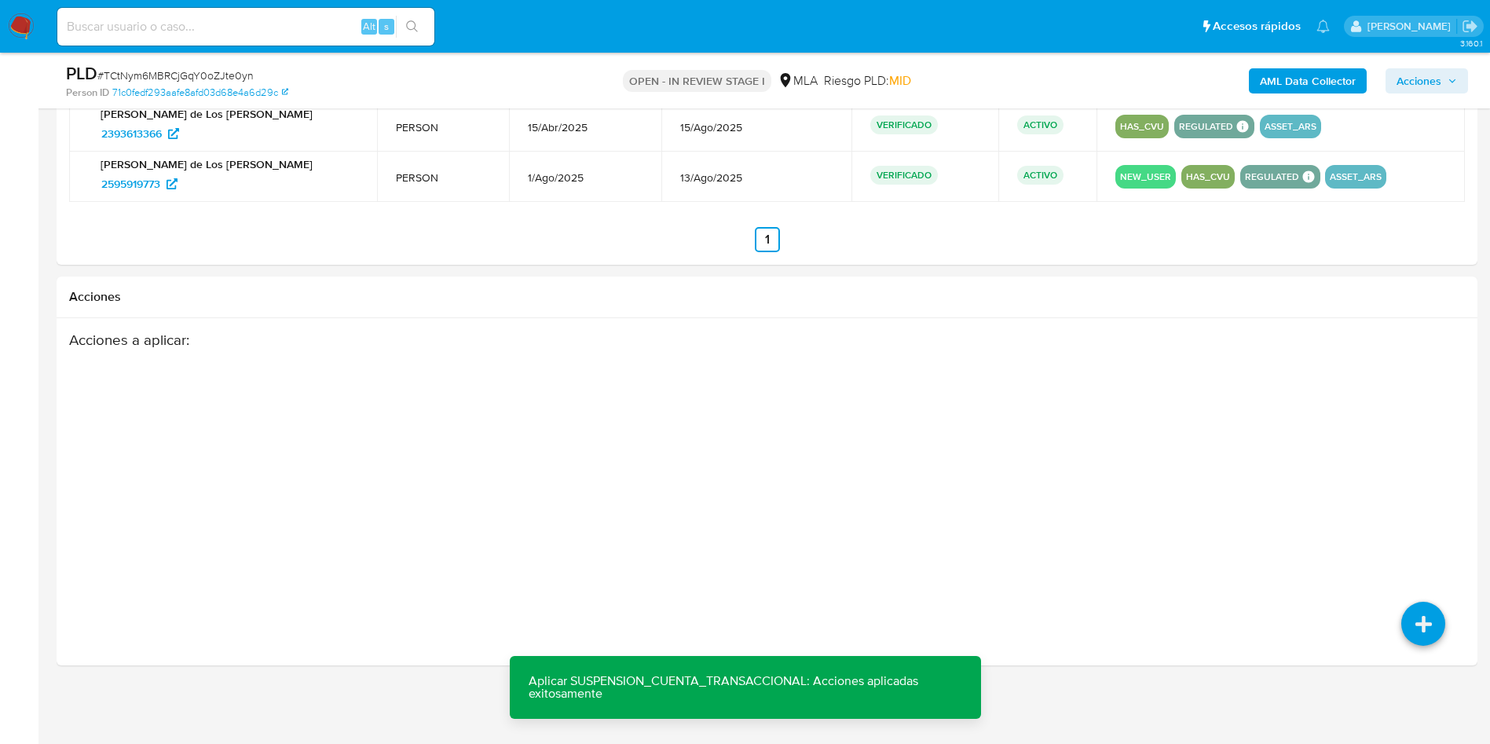
click at [225, 68] on span "# TCtNym6MBRCjGqY0oZJte0yn" at bounding box center [175, 76] width 156 height 16
copy span "TCtNym6MBRCjGqY0oZJte0yn"
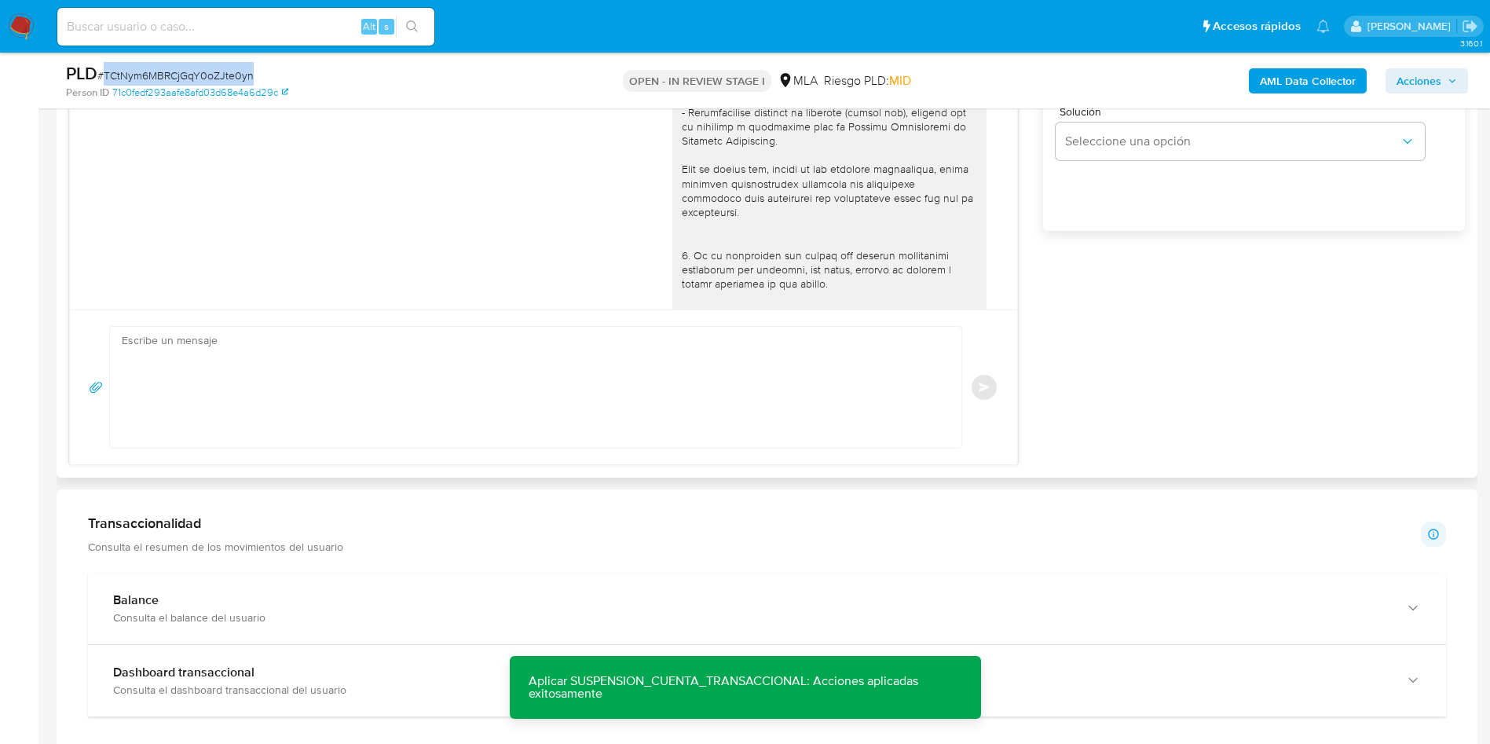
scroll to position [0, 0]
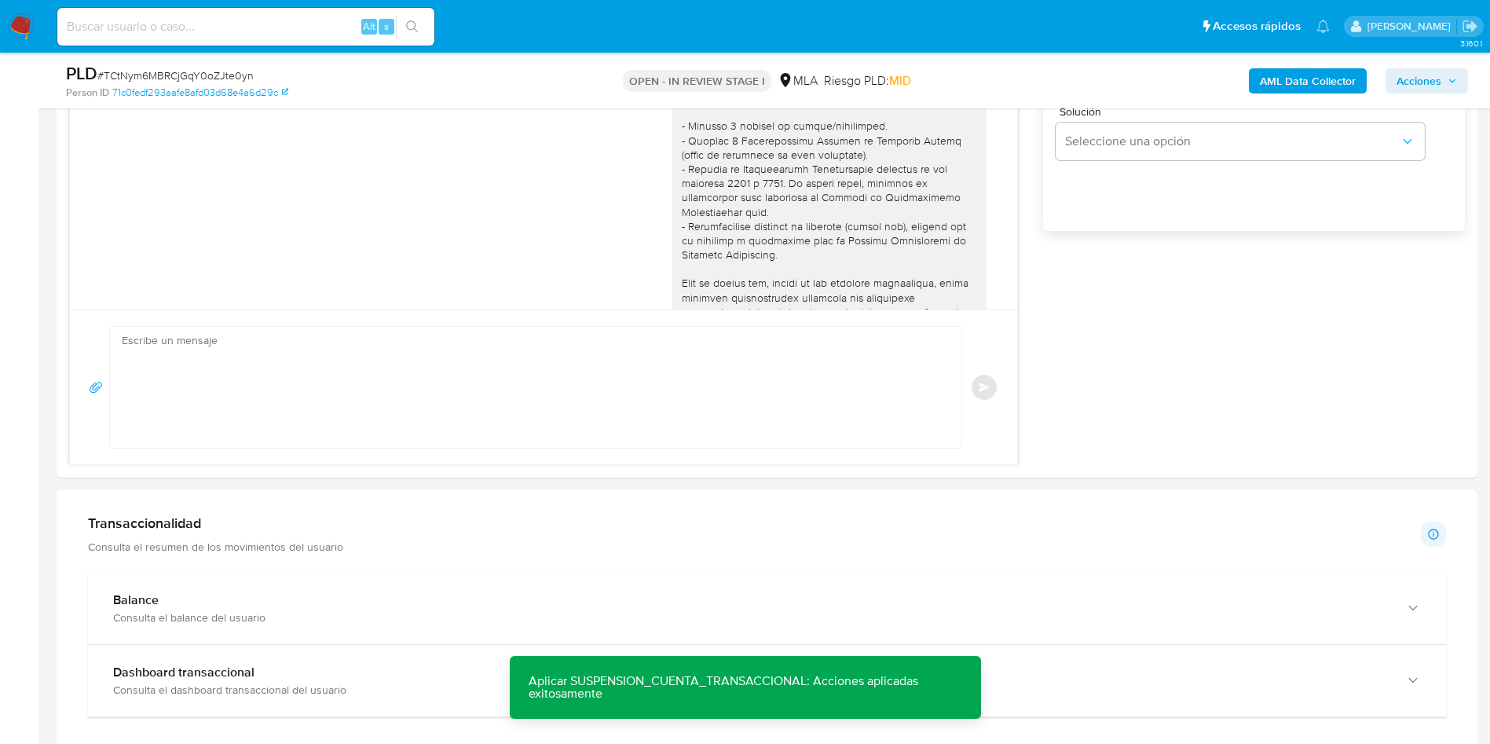
click at [0, 305] on aside "Bandeja Tablero Screening Búsqueda en Listas Watchlist Herramientas Operaciones…" at bounding box center [19, 601] width 38 height 3348
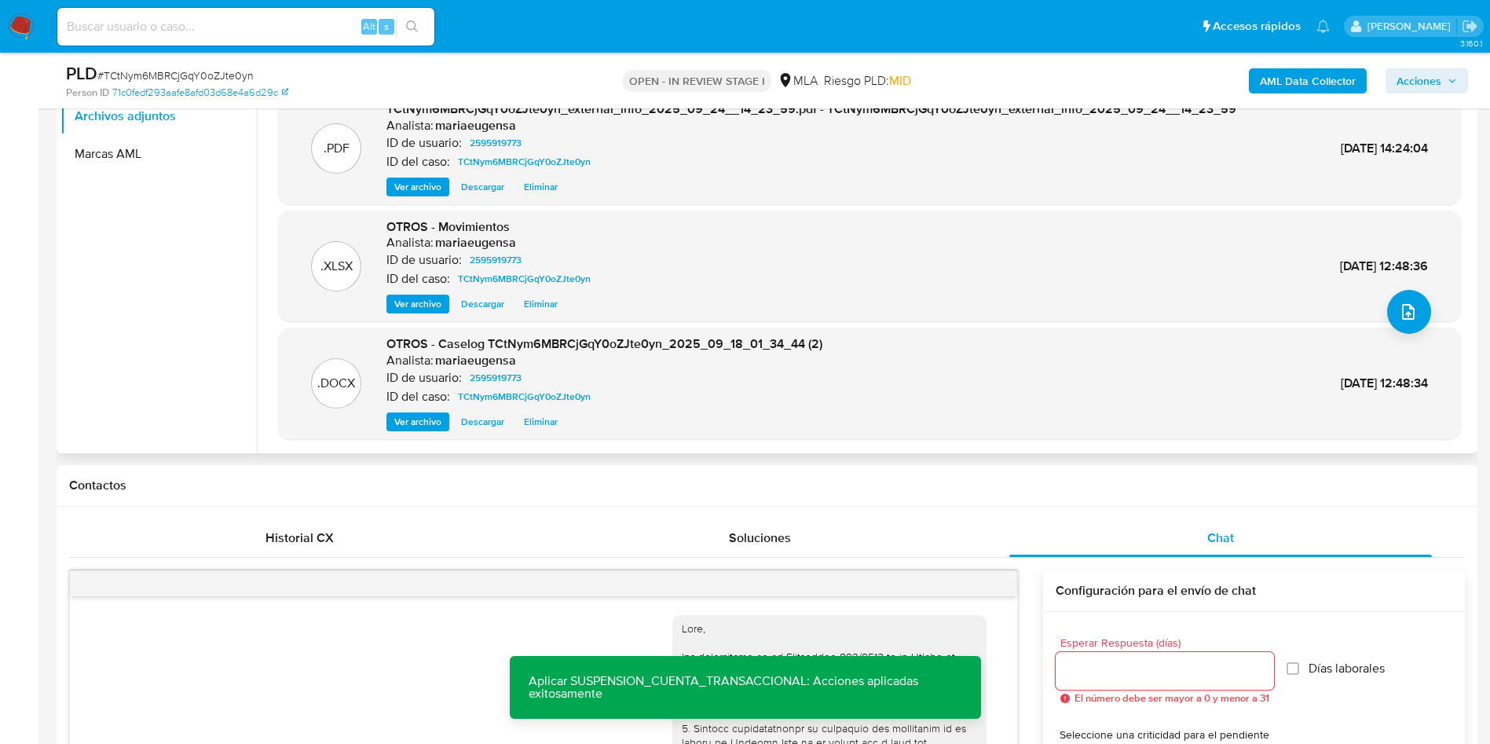
scroll to position [130, 0]
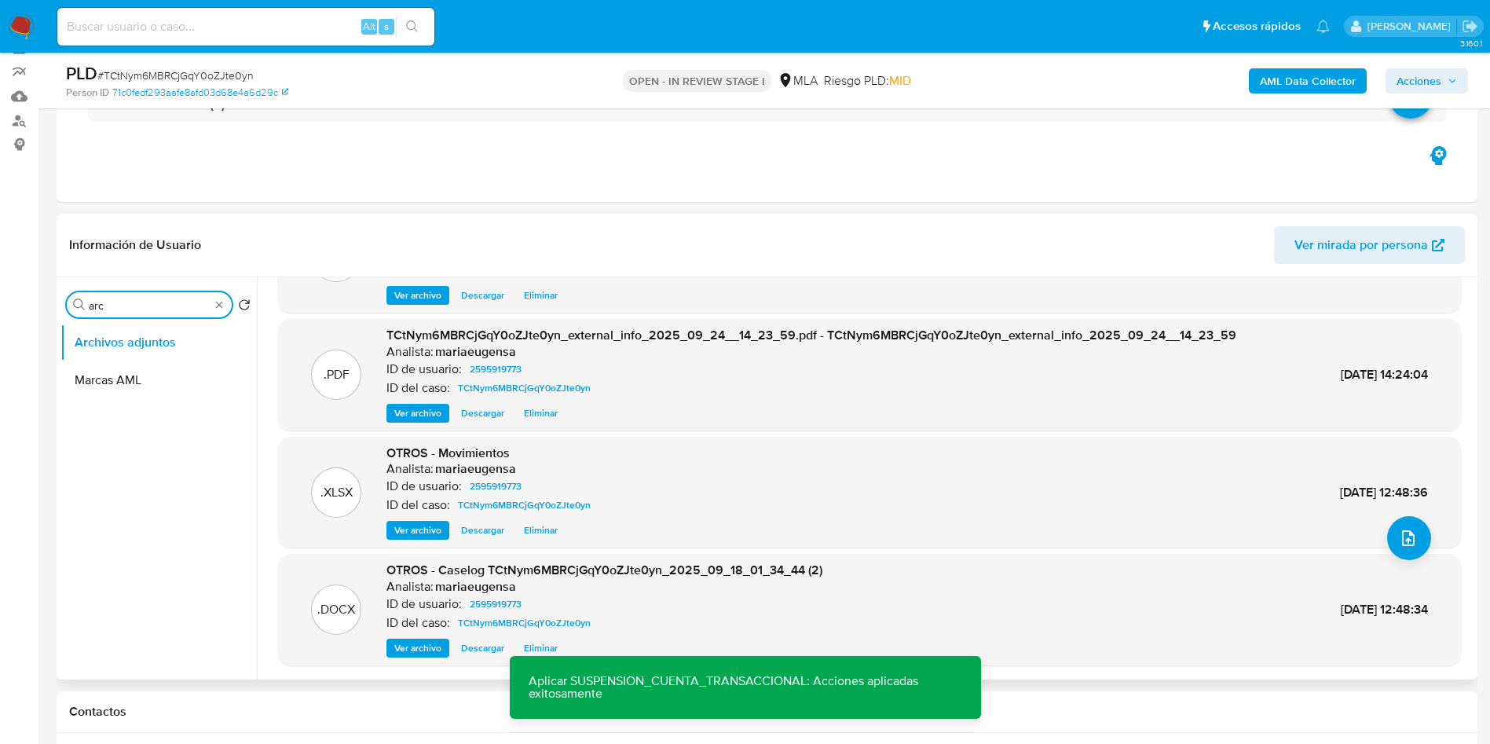
drag, startPoint x: 98, startPoint y: 299, endPoint x: 76, endPoint y: 296, distance: 22.2
click at [76, 296] on div "Buscar arc" at bounding box center [149, 304] width 165 height 25
type input "RES"
drag, startPoint x: 124, startPoint y: 375, endPoint x: 165, endPoint y: 153, distance: 226.0
click at [126, 375] on button "Restricciones Nuevo Mundo" at bounding box center [158, 380] width 196 height 38
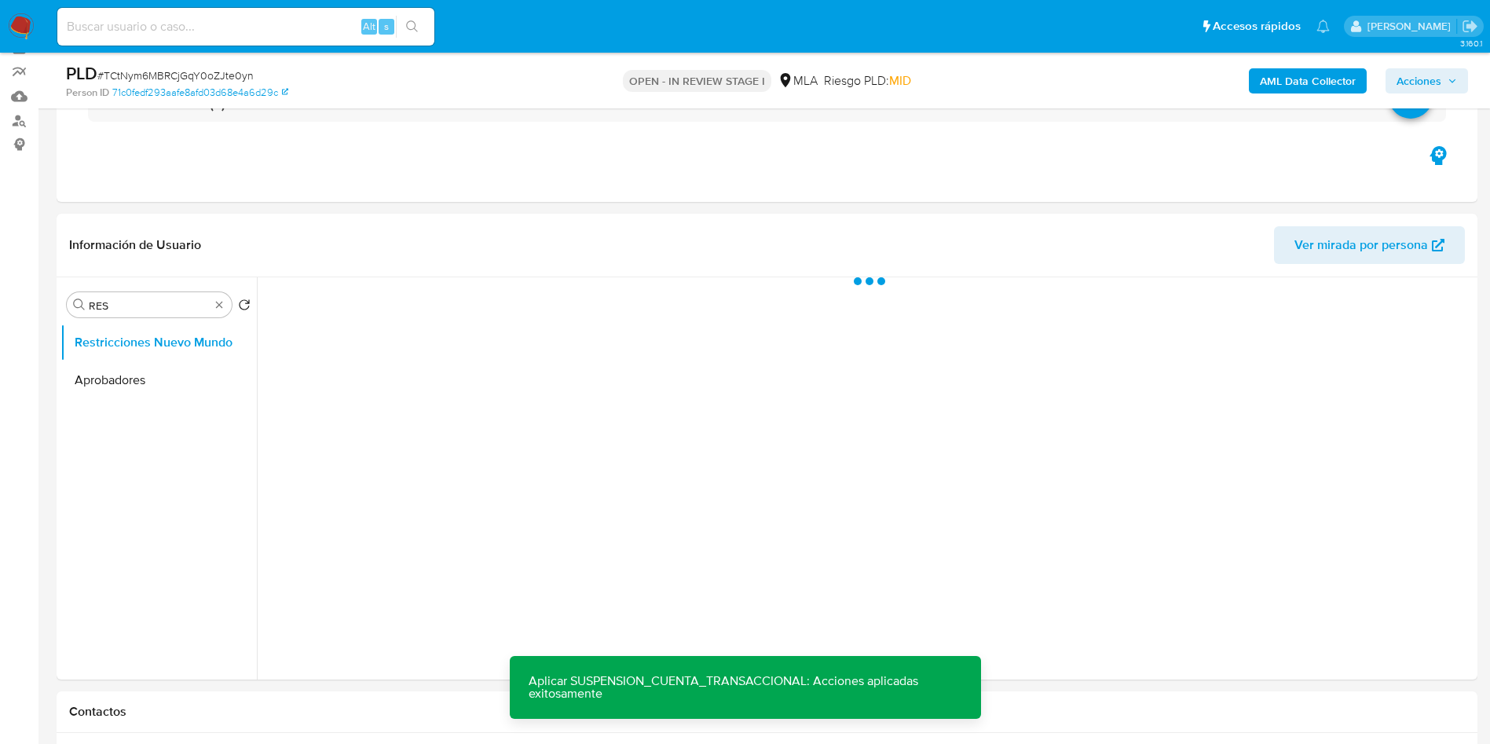
scroll to position [0, 0]
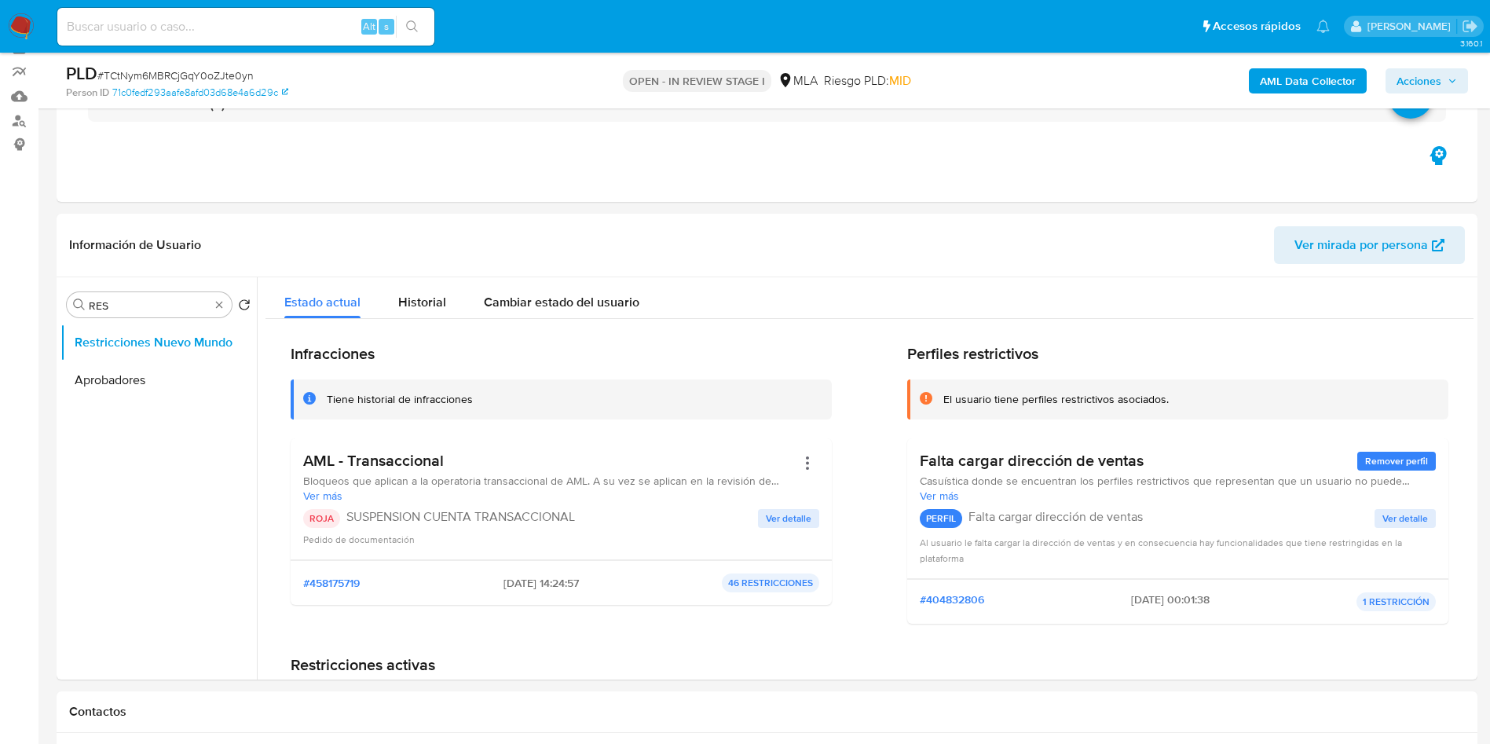
drag, startPoint x: 1433, startPoint y: 86, endPoint x: 1424, endPoint y: 91, distance: 9.8
click at [1433, 85] on span "Acciones" at bounding box center [1418, 80] width 45 height 25
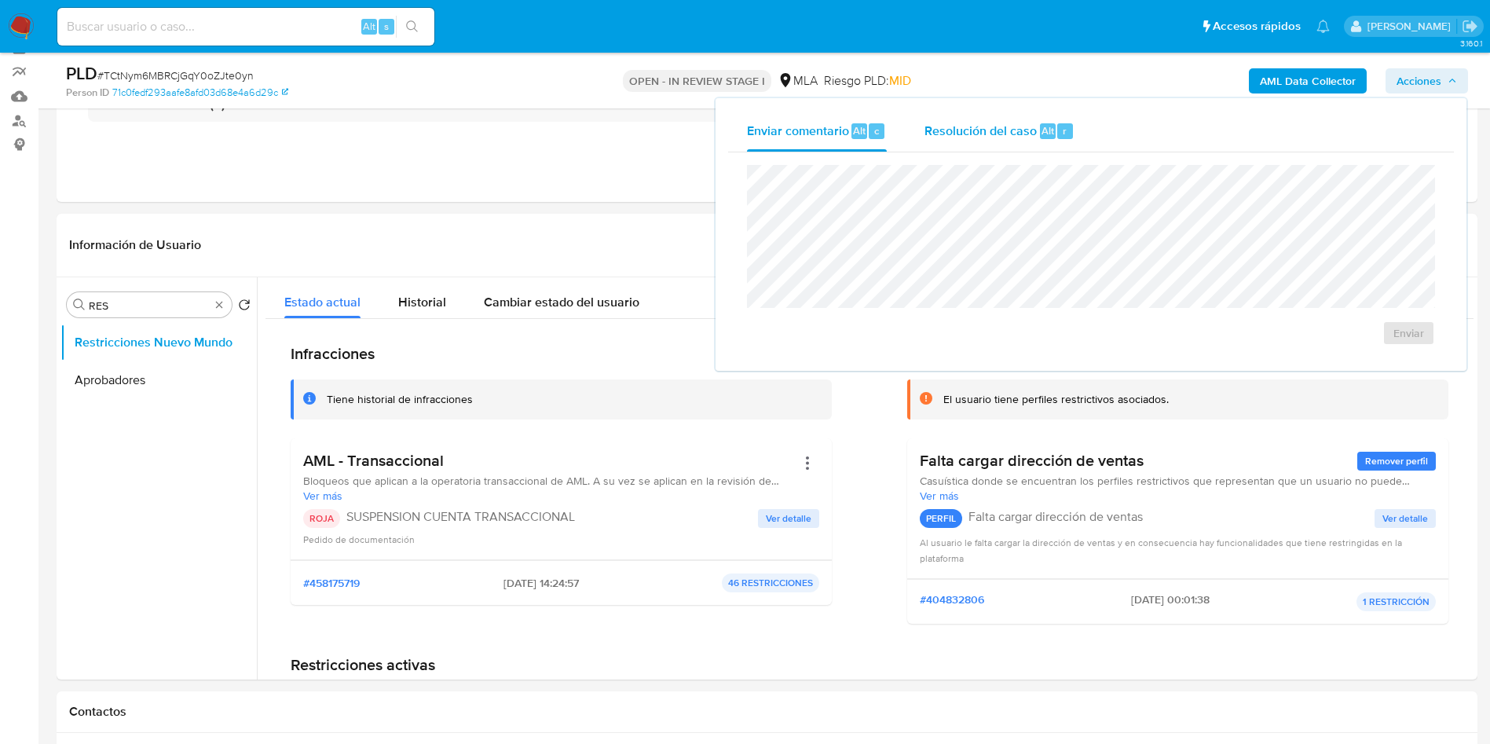
click at [1016, 117] on div "Resolución del caso Alt r" at bounding box center [999, 131] width 150 height 41
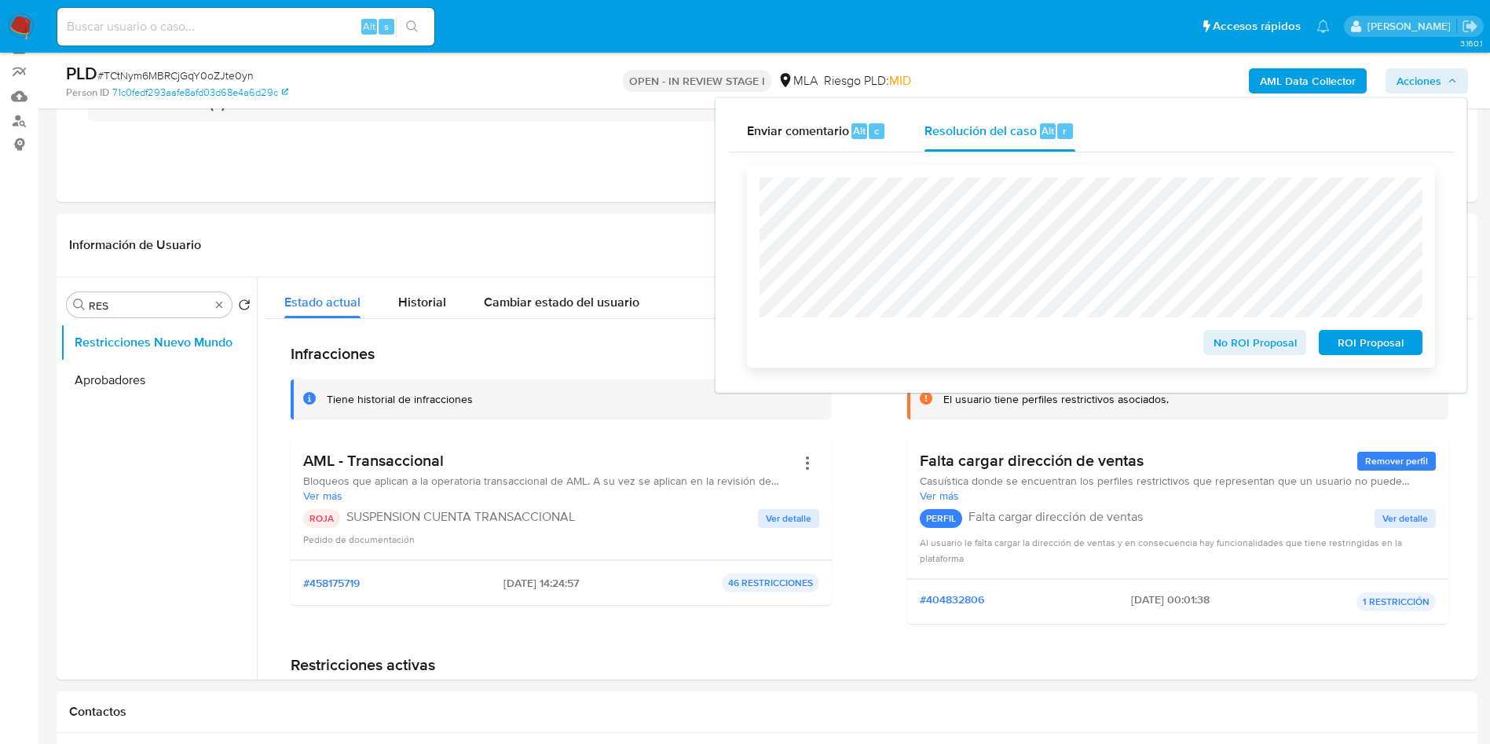
click at [1347, 344] on span "ROI Proposal" at bounding box center [1371, 342] width 82 height 22
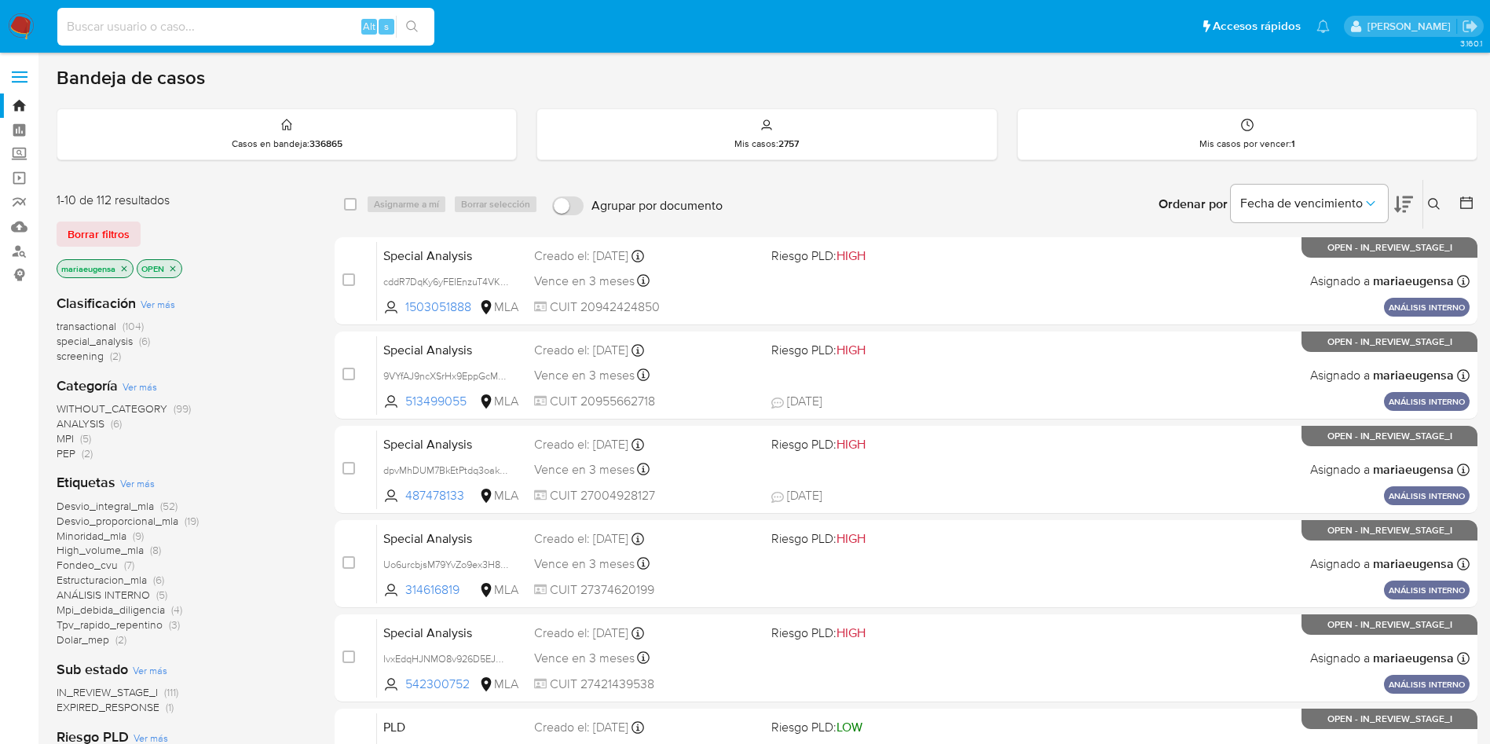
click at [143, 31] on input at bounding box center [245, 26] width 377 height 20
paste input "RvNXpSddTOIlMbO43HQCgPLn"
type input "RvNXpSddTOIlMbO43HQCgPLn"
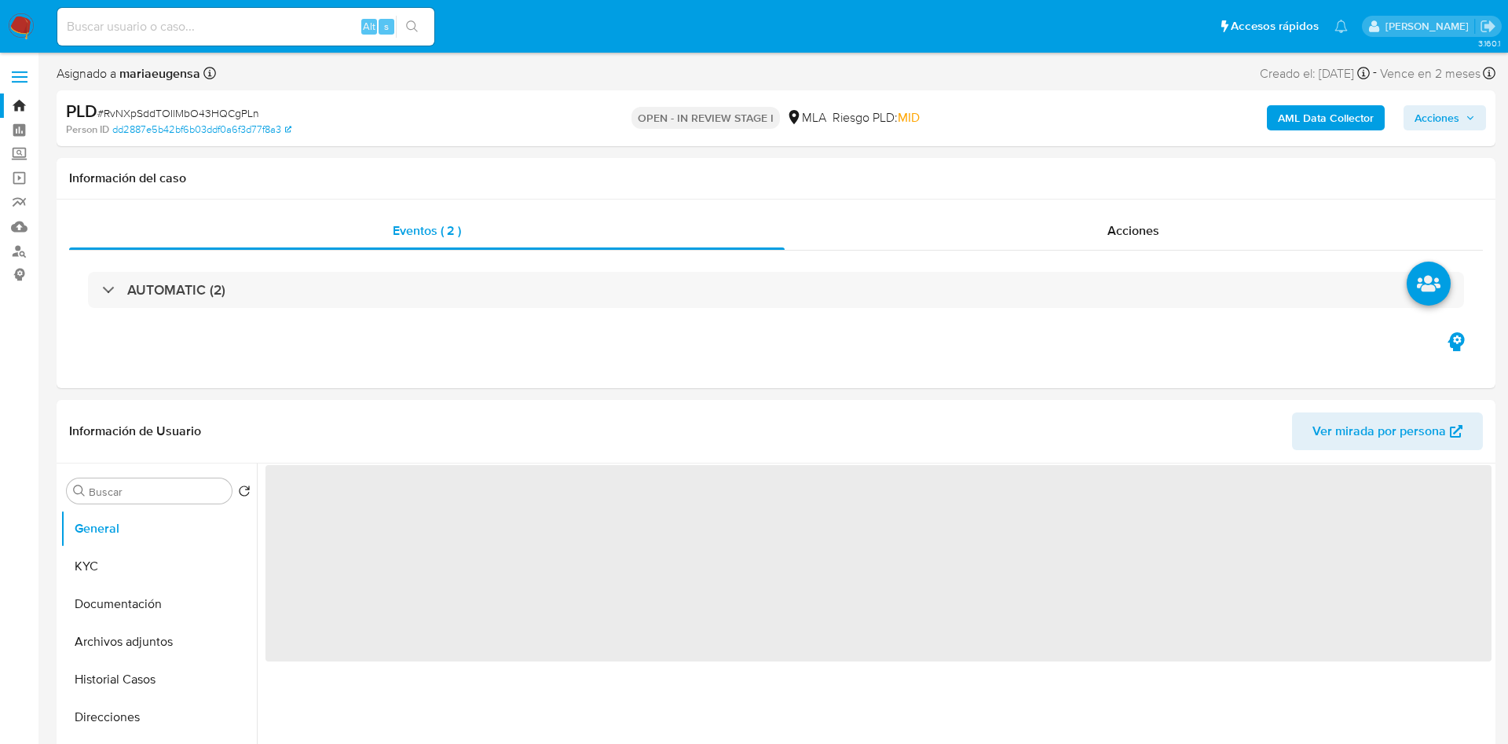
select select "10"
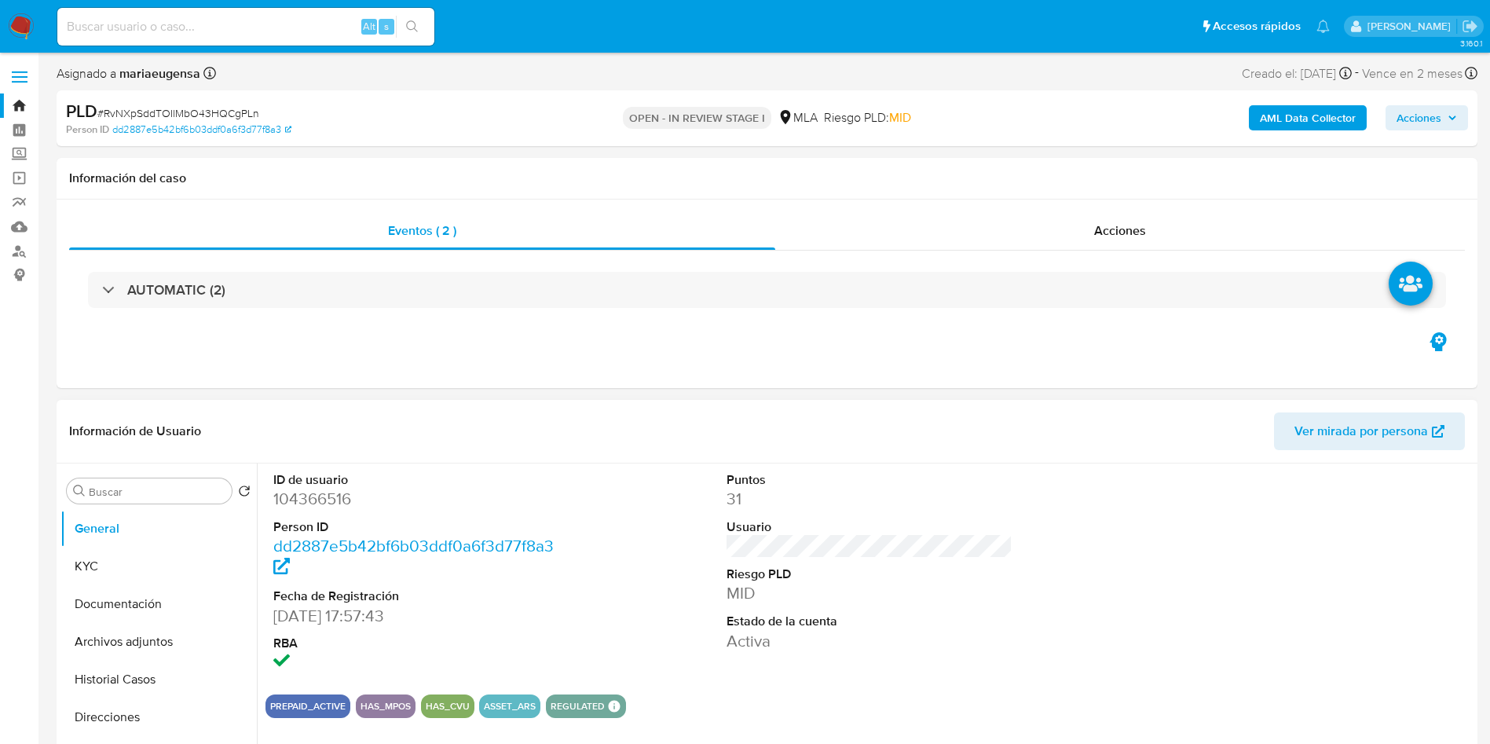
click at [307, 450] on dd "104366516" at bounding box center [416, 499] width 287 height 22
copy dd "104366516"
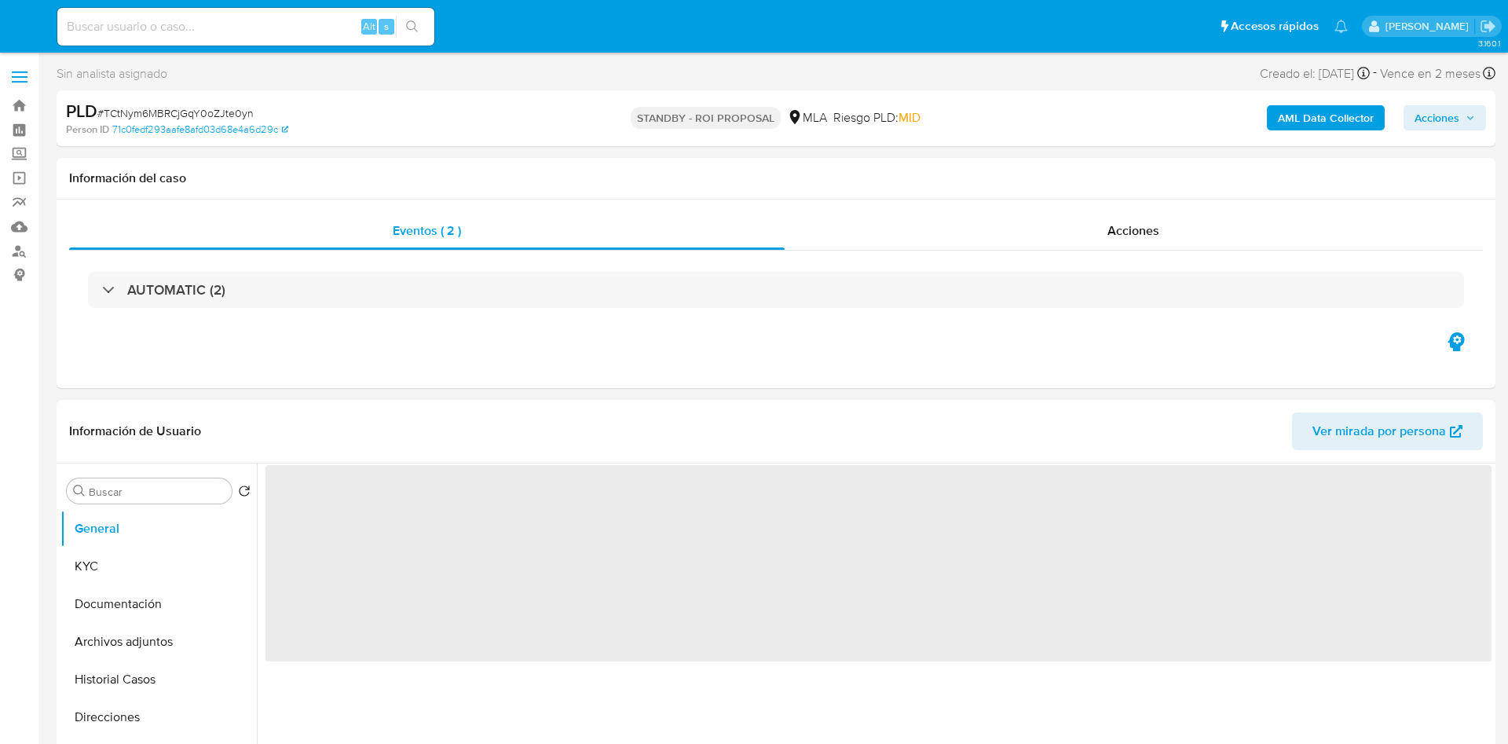
select select "10"
